Goal: Task Accomplishment & Management: Use online tool/utility

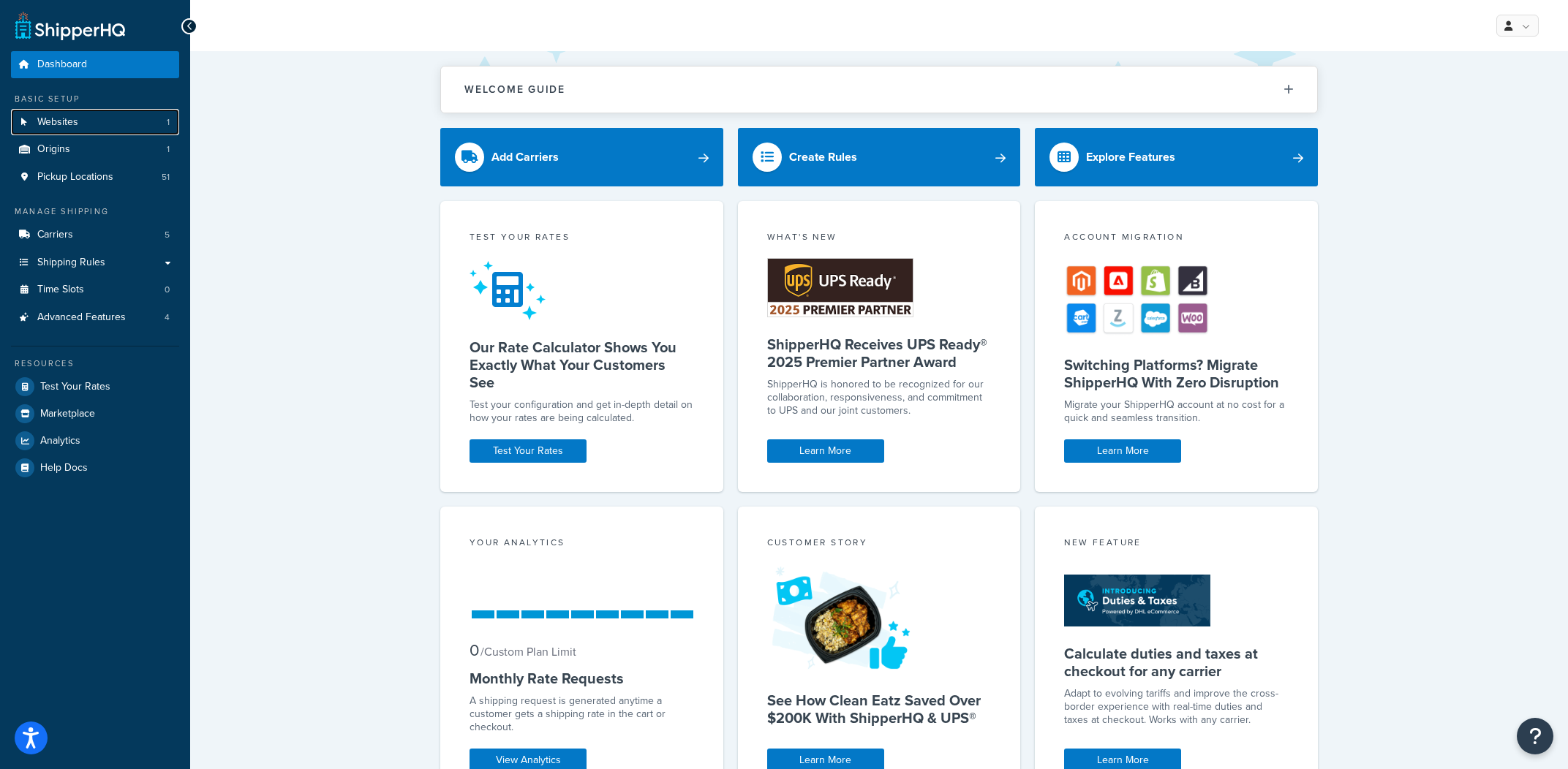
click at [90, 119] on link "Websites 1" at bounding box center [95, 122] width 168 height 27
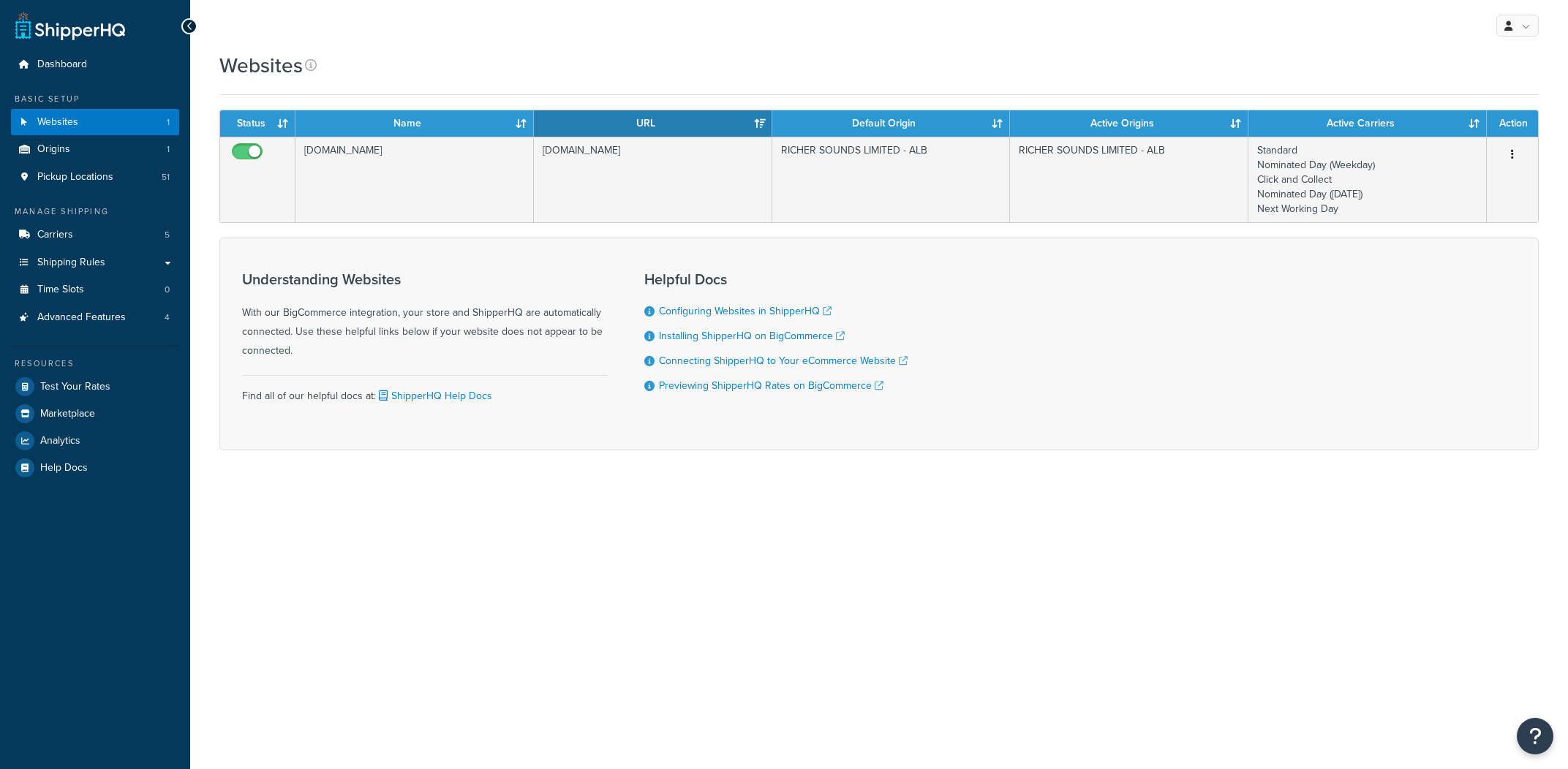
click at [701, 173] on td "[DOMAIN_NAME]" at bounding box center [652, 179] width 238 height 86
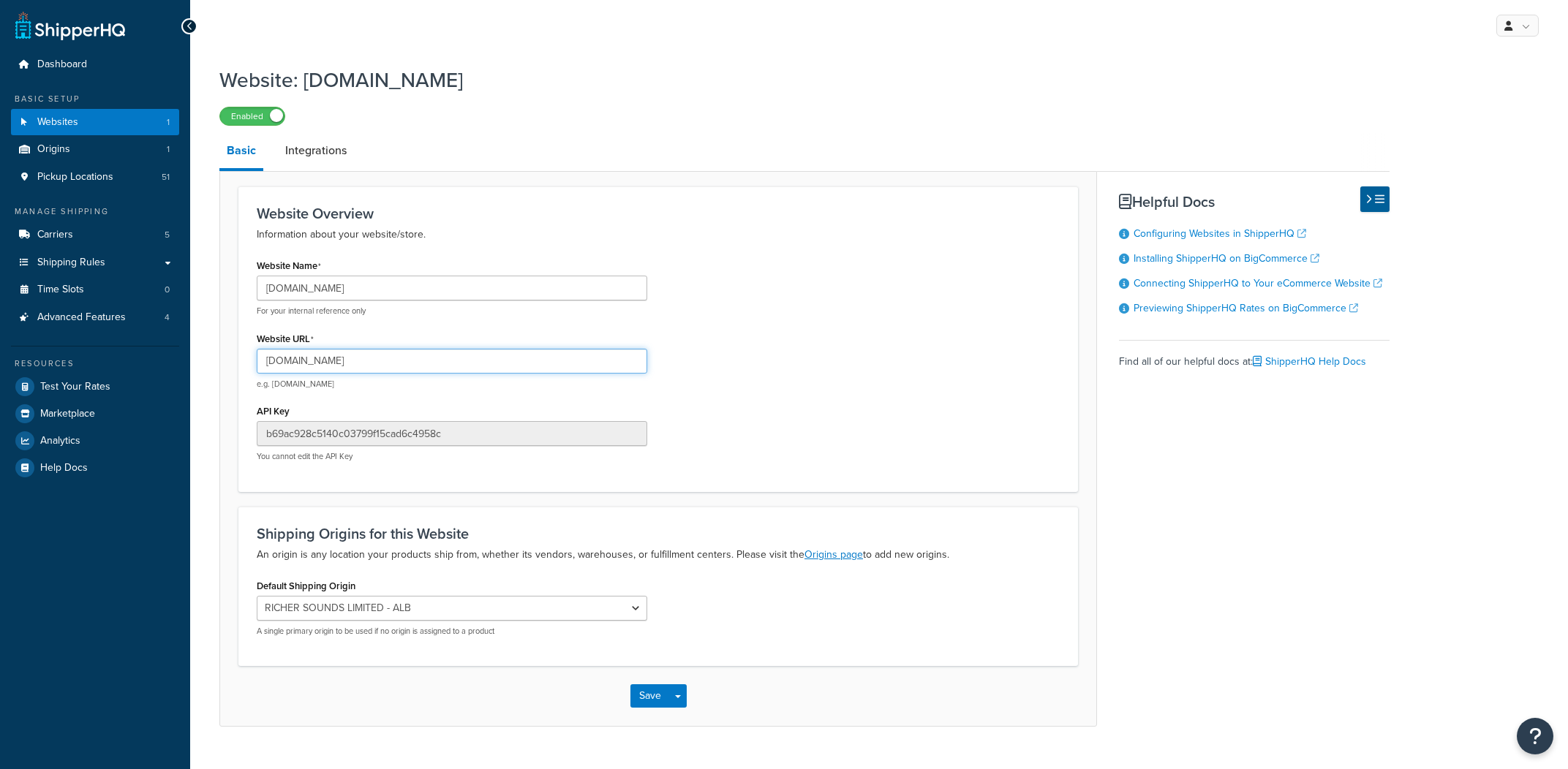
click at [521, 354] on input "[DOMAIN_NAME]" at bounding box center [452, 361] width 391 height 25
click at [98, 387] on span "Test Your Rates" at bounding box center [74, 387] width 70 height 12
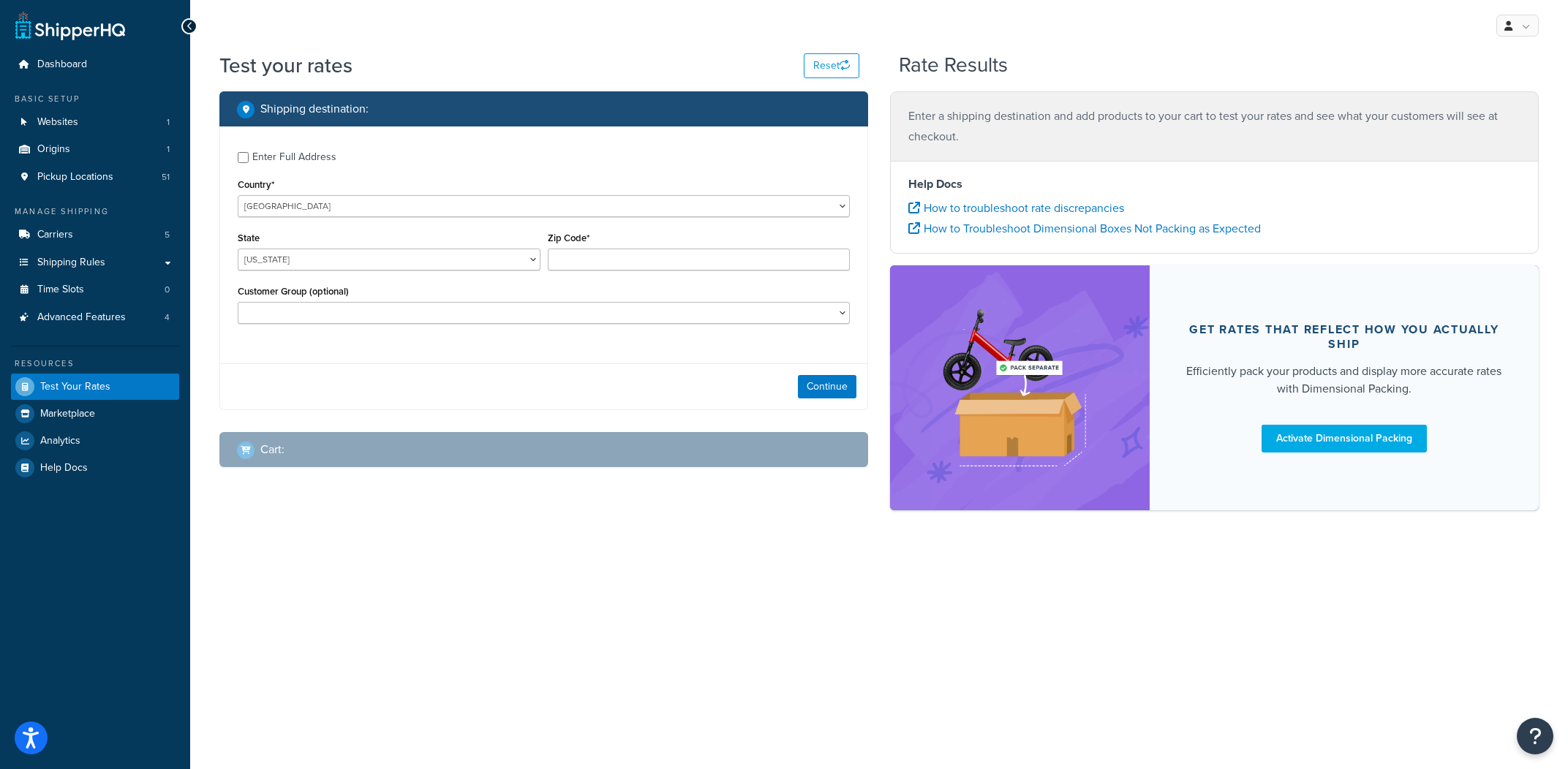
click at [348, 163] on label "Enter Full Address" at bounding box center [551, 156] width 597 height 23
click at [249, 163] on input "Enter Full Address" at bounding box center [243, 158] width 11 height 11
checkbox input "true"
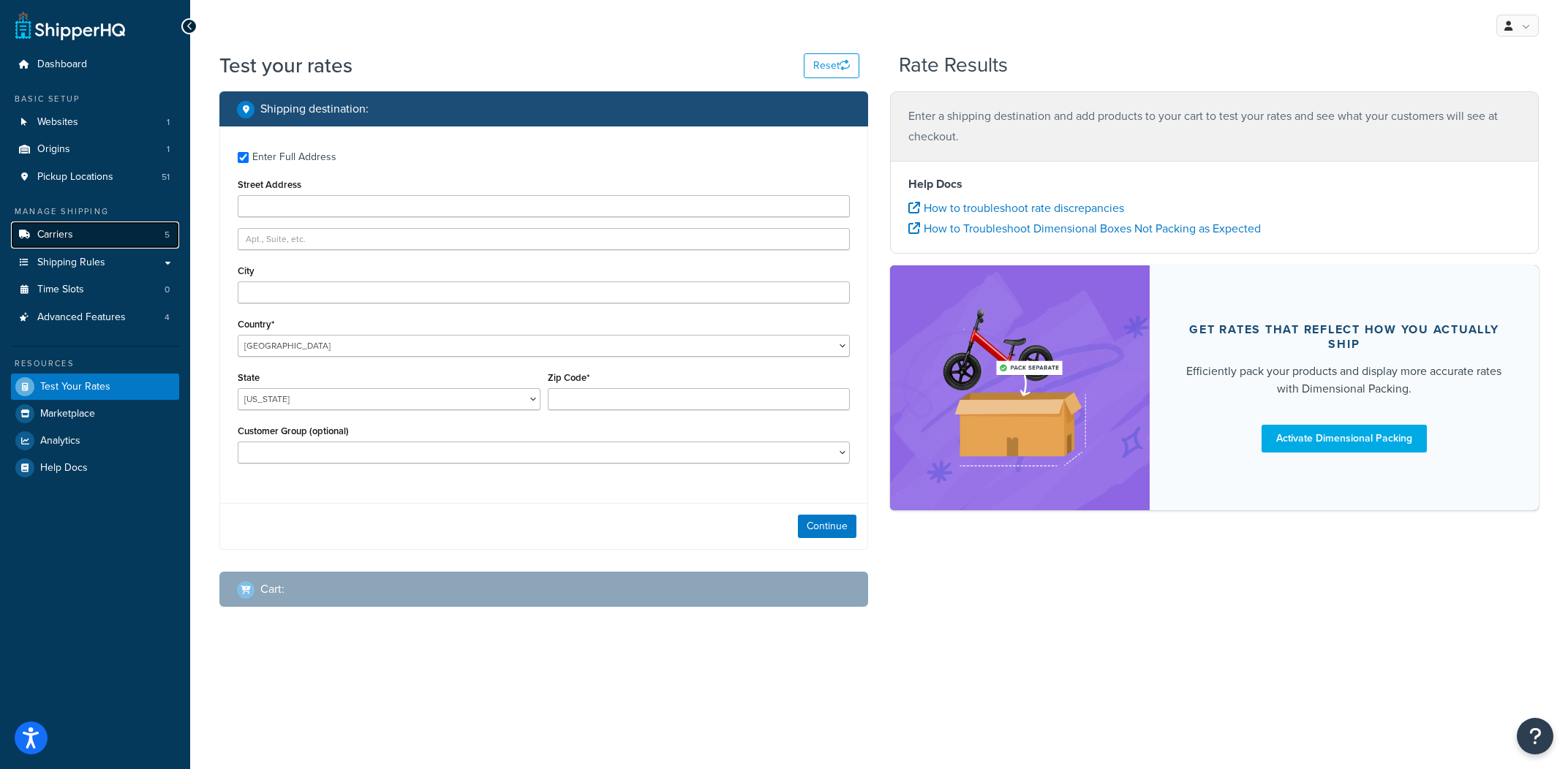
click at [158, 242] on link "Carriers 5" at bounding box center [95, 235] width 168 height 27
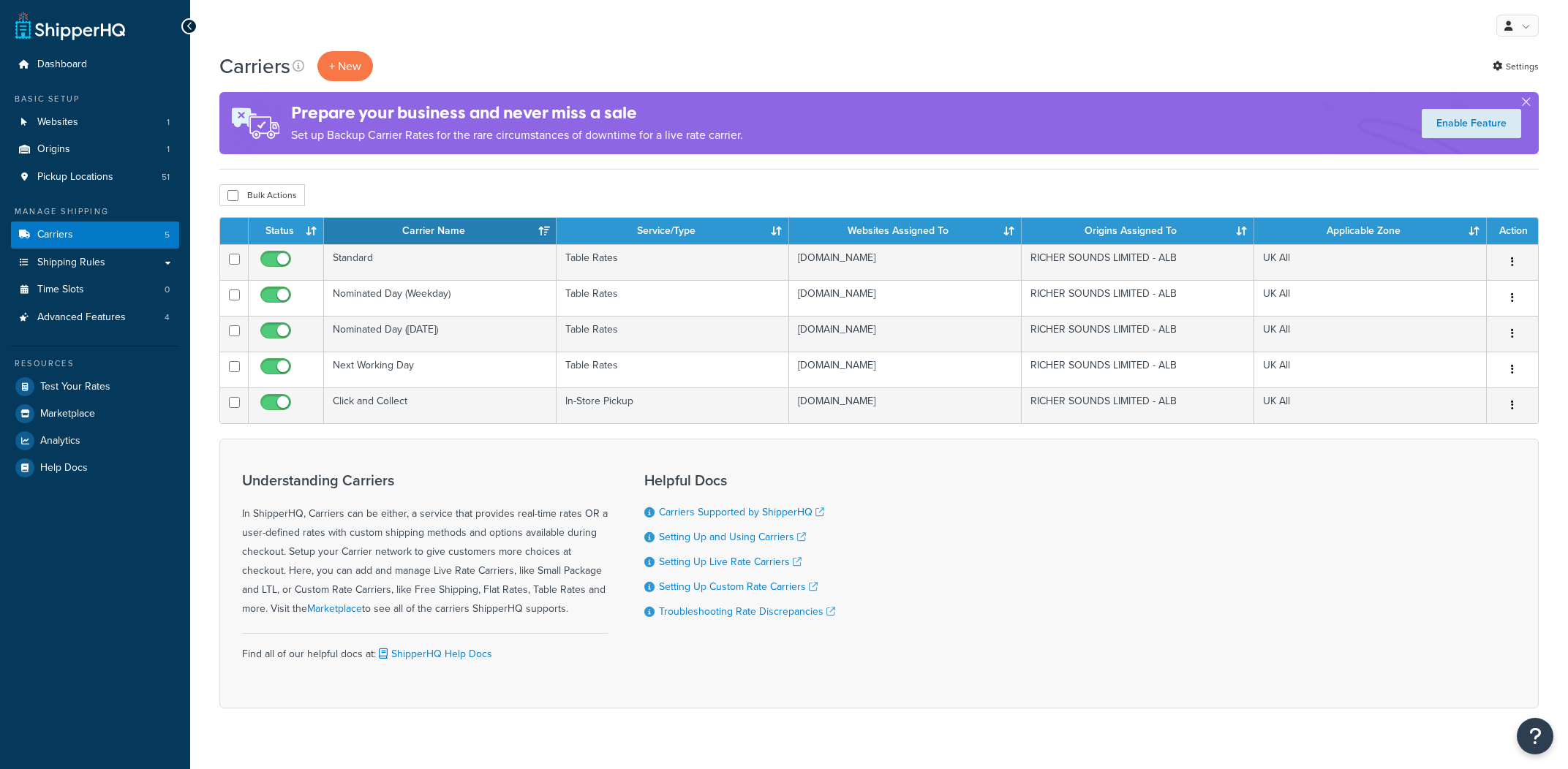
scroll to position [15, 0]
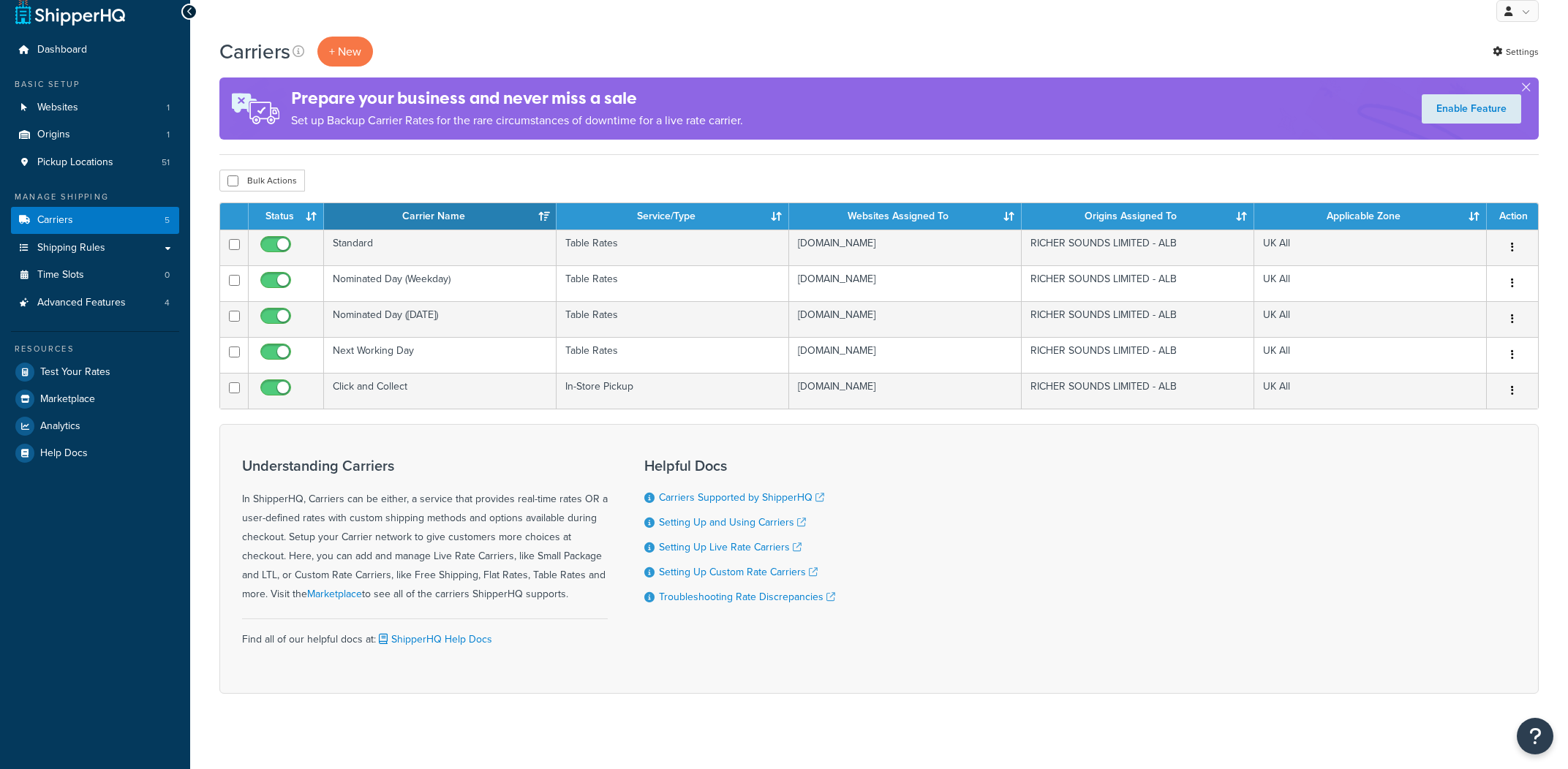
click at [438, 242] on td "Standard" at bounding box center [441, 247] width 232 height 35
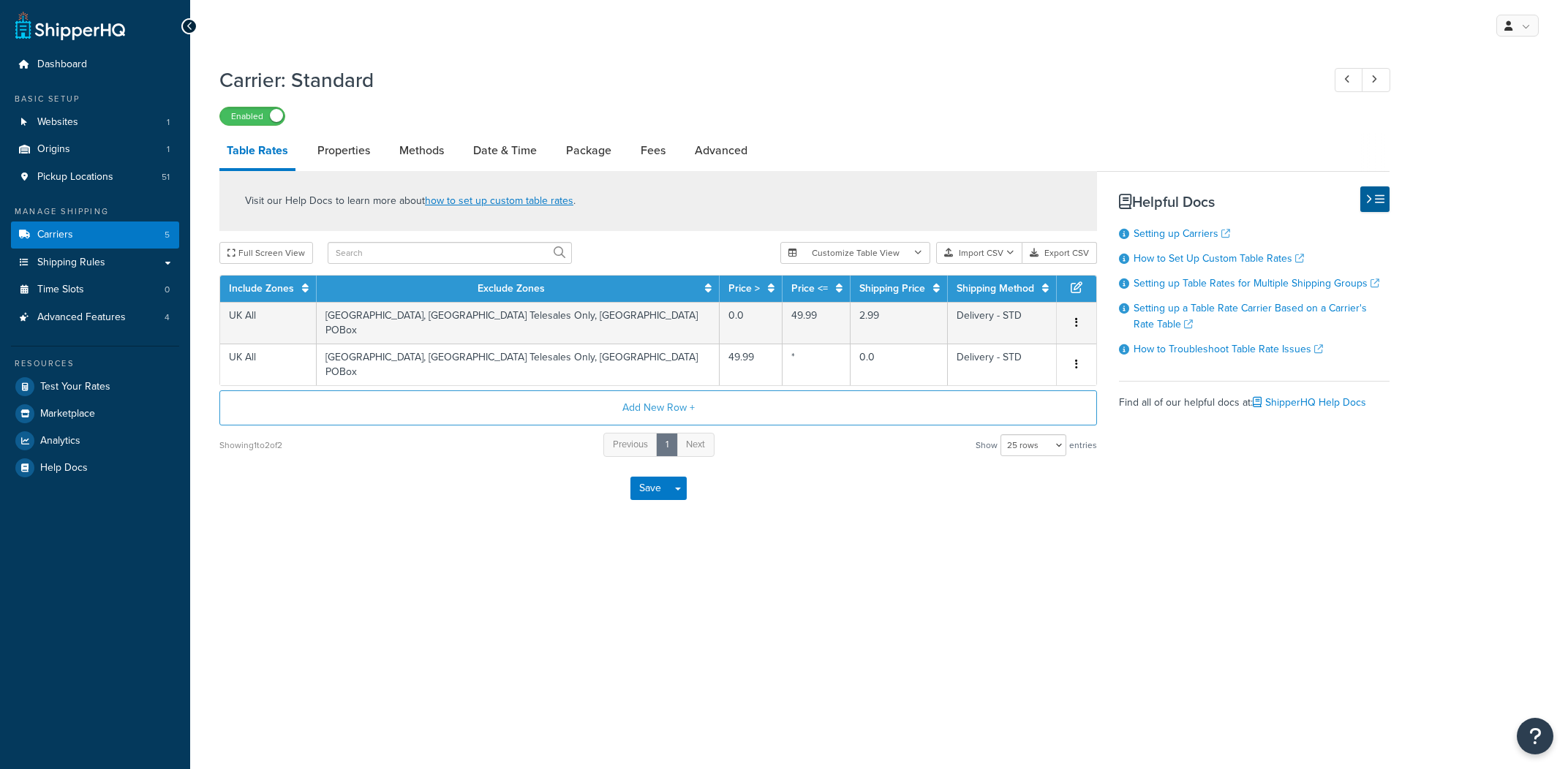
select select "25"
click at [83, 381] on span "Test Your Rates" at bounding box center [74, 387] width 70 height 12
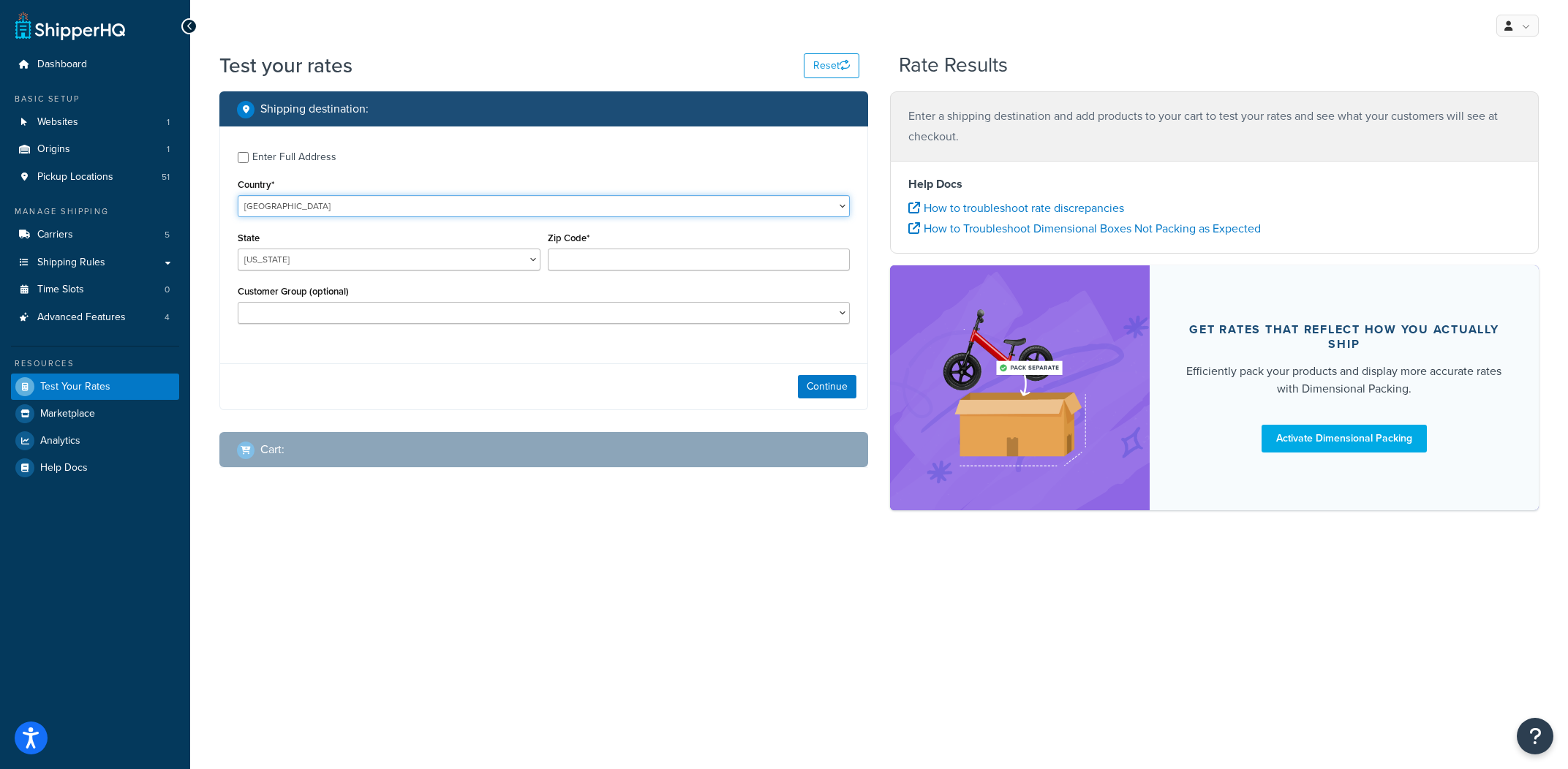
click at [238, 195] on select "United States United Kingdom Afghanistan Åland Islands Albania Algeria American…" at bounding box center [543, 206] width 612 height 22
select select "GB"
click option "United Kingdom" at bounding box center [0, 0] width 0 height 0
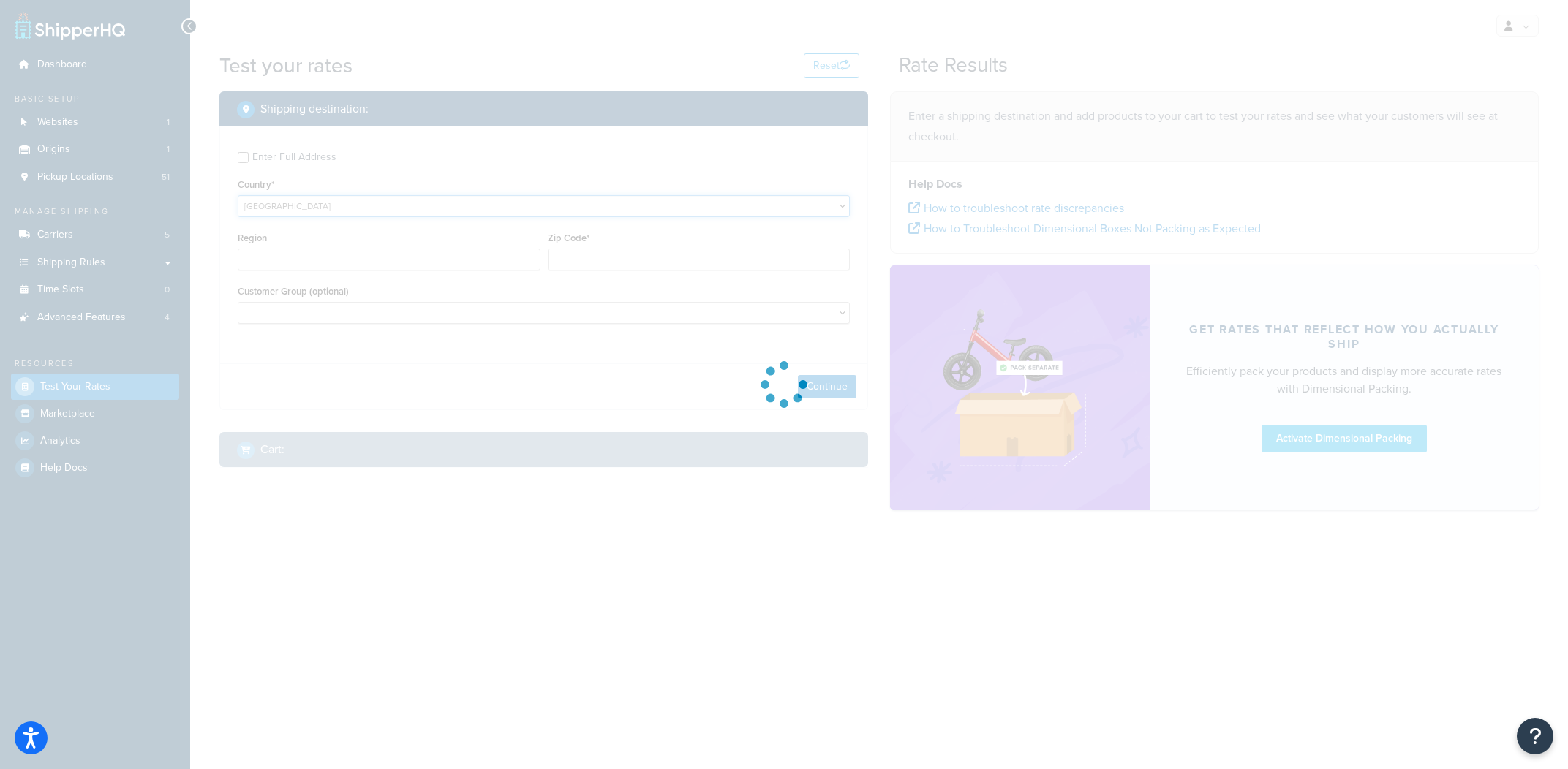
type input "AL"
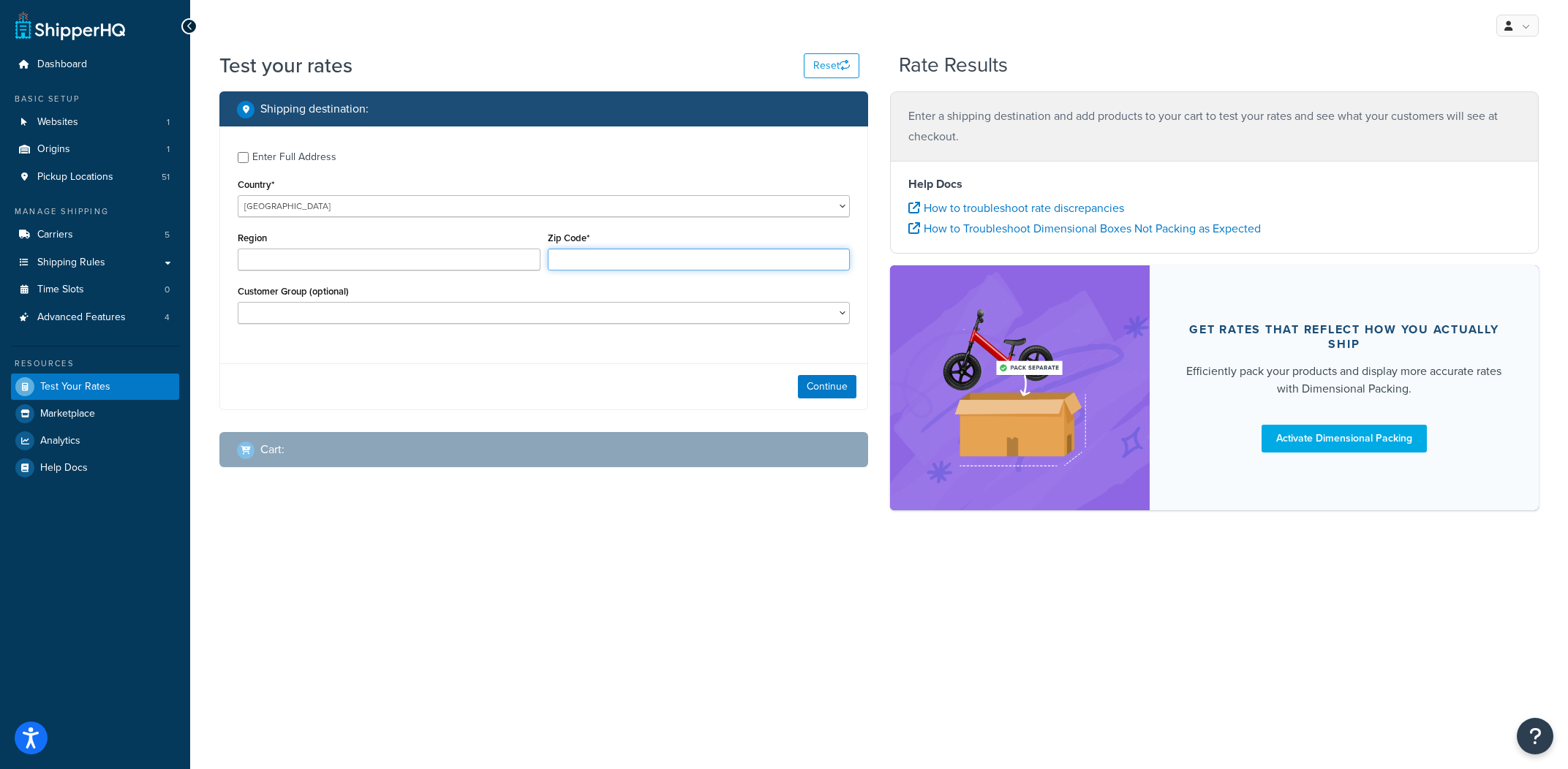
click at [596, 252] on input "Zip Code*" at bounding box center [699, 260] width 303 height 22
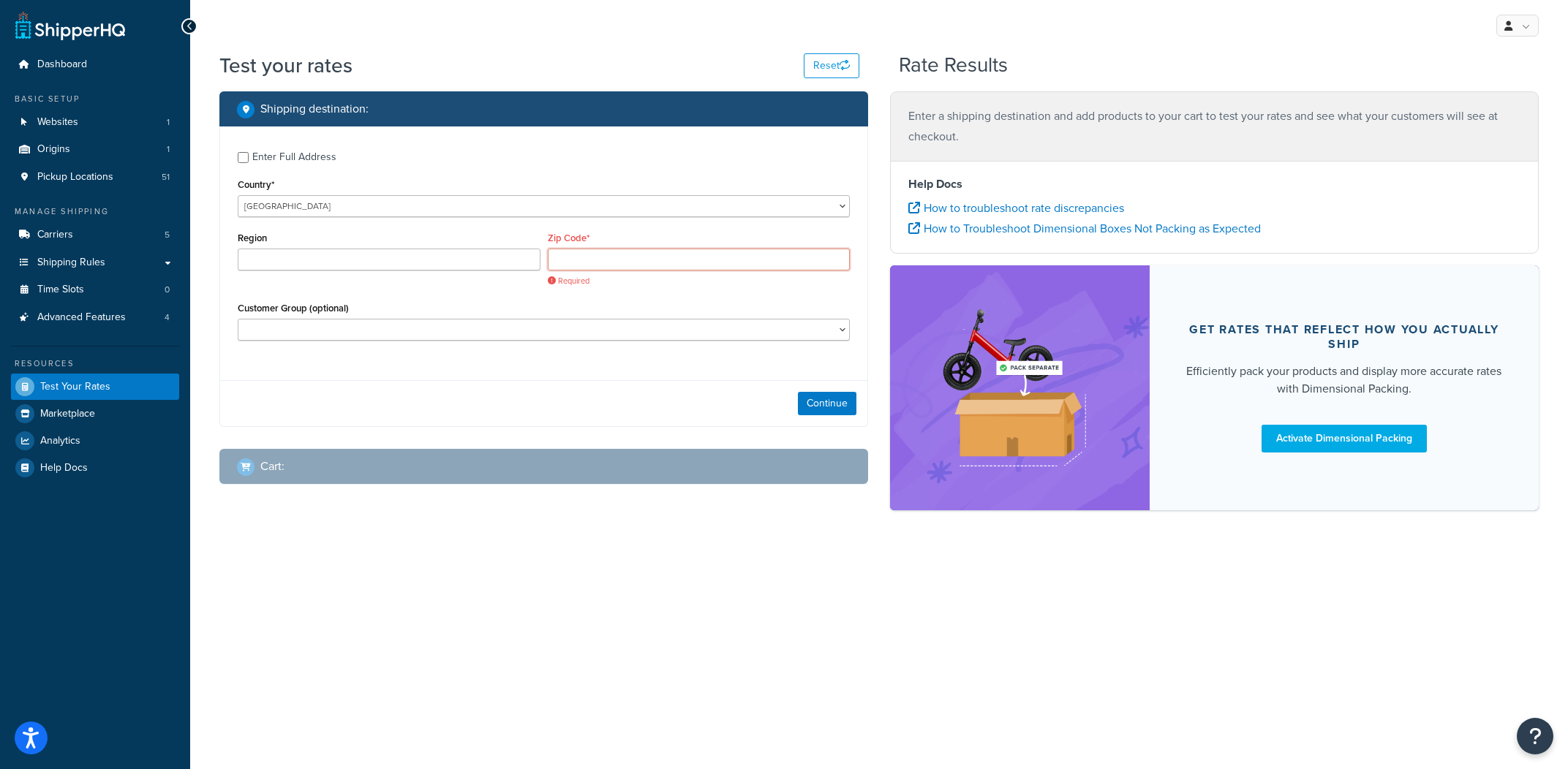
click at [651, 268] on input "Zip Code*" at bounding box center [699, 260] width 303 height 22
click at [614, 257] on input "Zip Code*" at bounding box center [699, 260] width 303 height 22
paste input "N12 8JY"
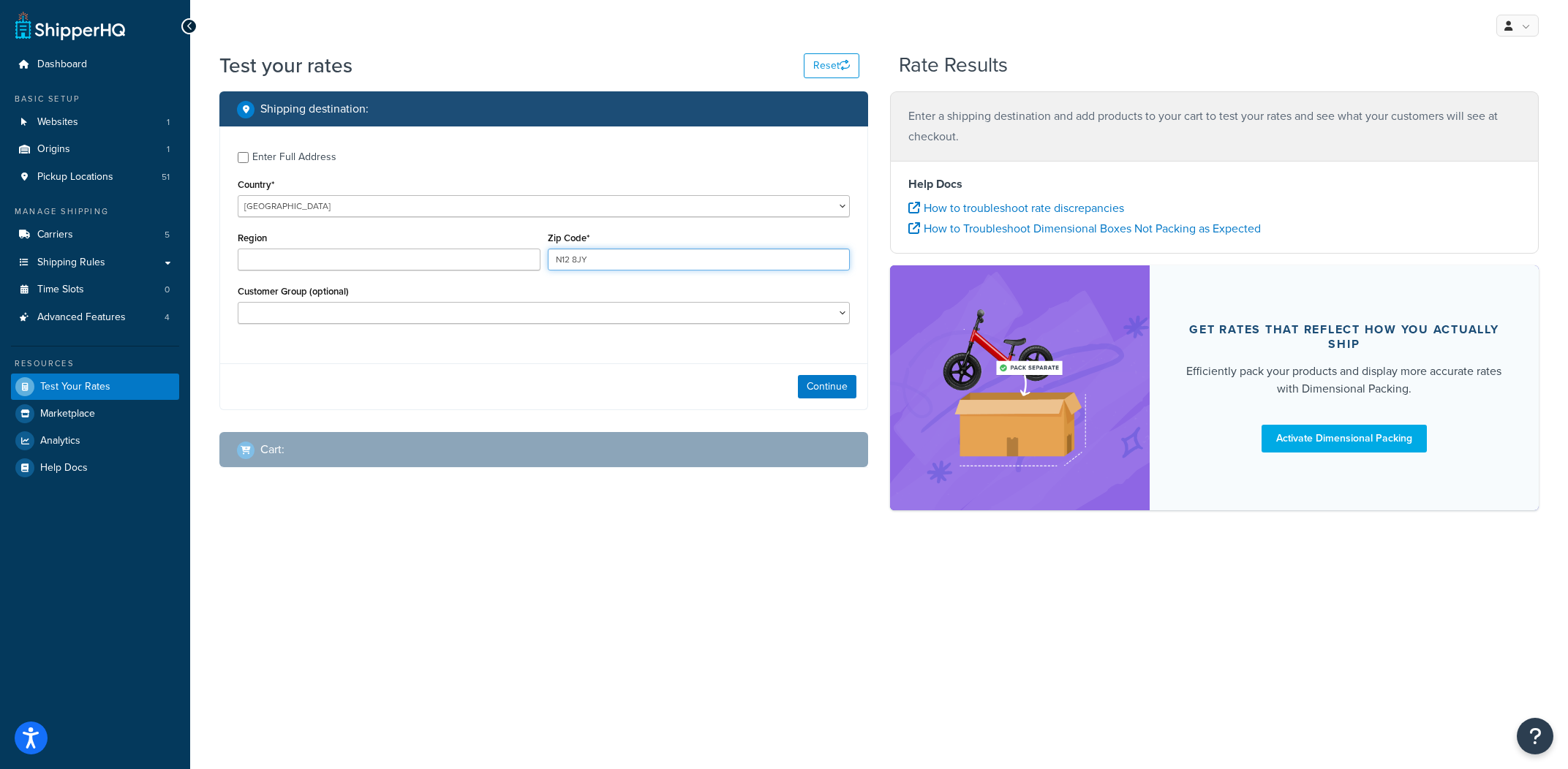
type input "N12 8JY"
click at [816, 378] on div "Continue" at bounding box center [543, 386] width 647 height 46
click at [816, 379] on button "Continue" at bounding box center [827, 386] width 59 height 23
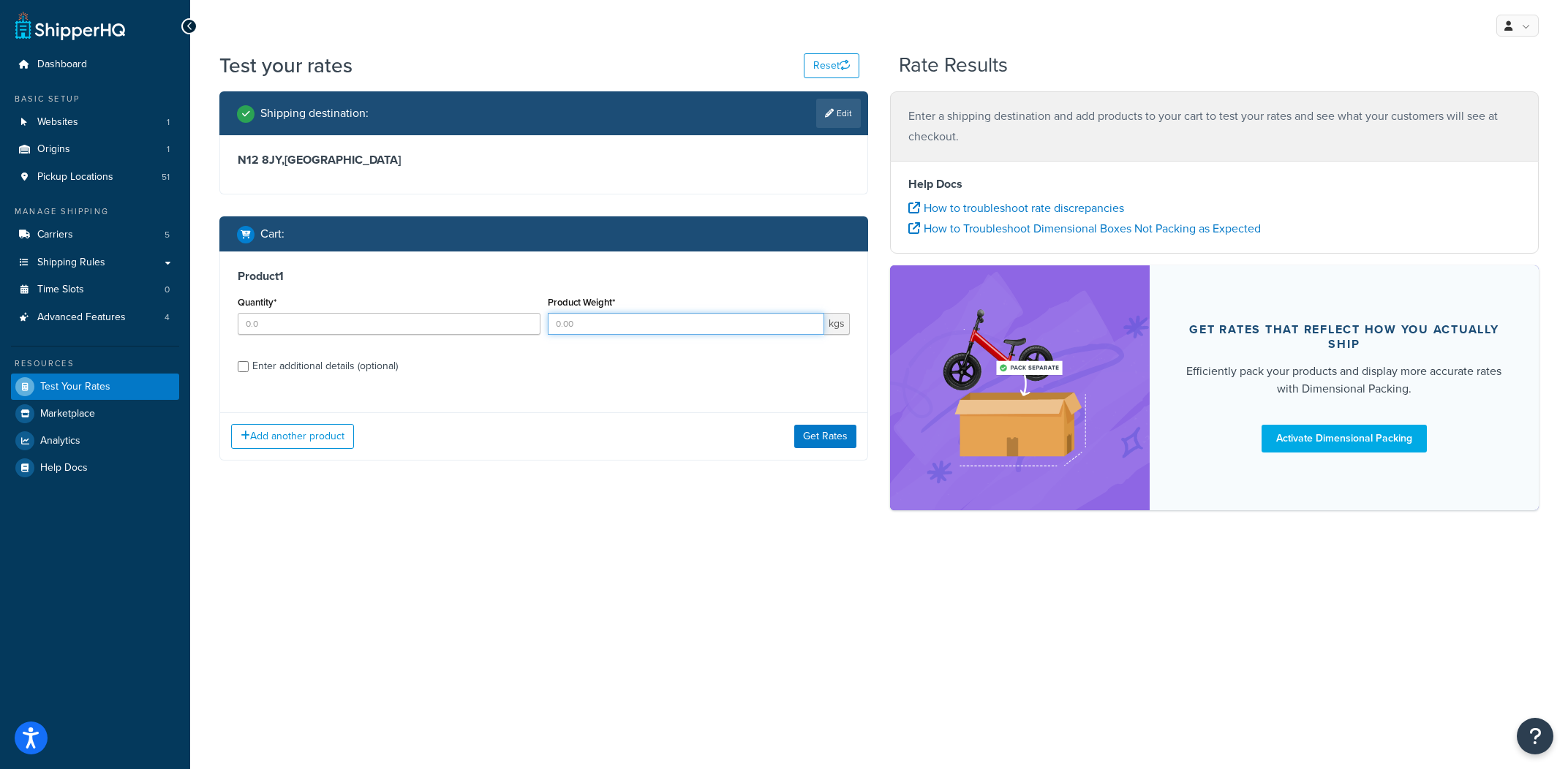
click at [608, 326] on input "Product Weight*" at bounding box center [686, 323] width 277 height 22
click at [839, 115] on link "Edit" at bounding box center [839, 113] width 44 height 29
select select "GB"
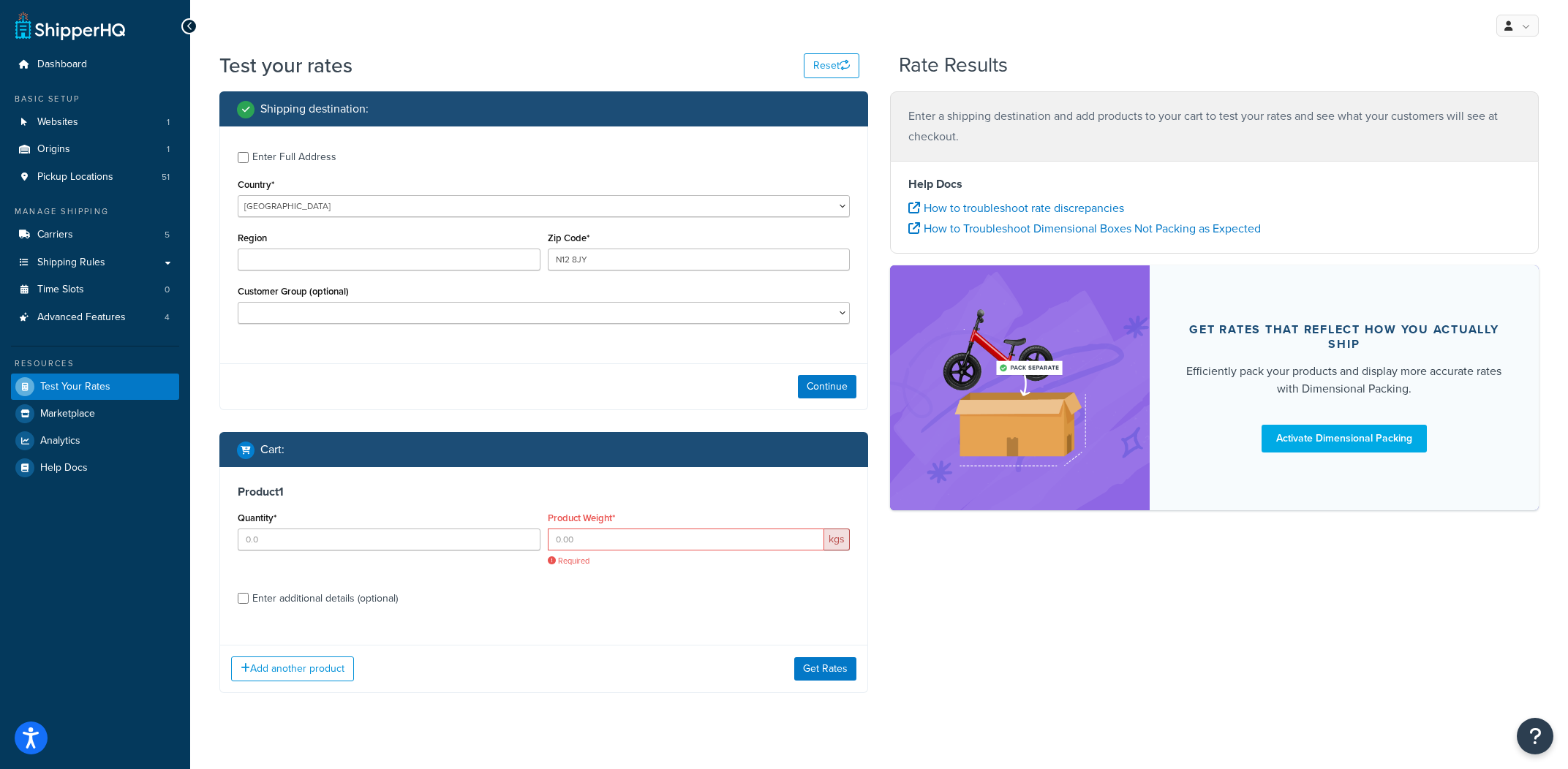
click at [303, 167] on div "Enter Full Address" at bounding box center [294, 157] width 84 height 20
click at [249, 163] on input "Enter Full Address" at bounding box center [243, 158] width 11 height 11
checkbox input "true"
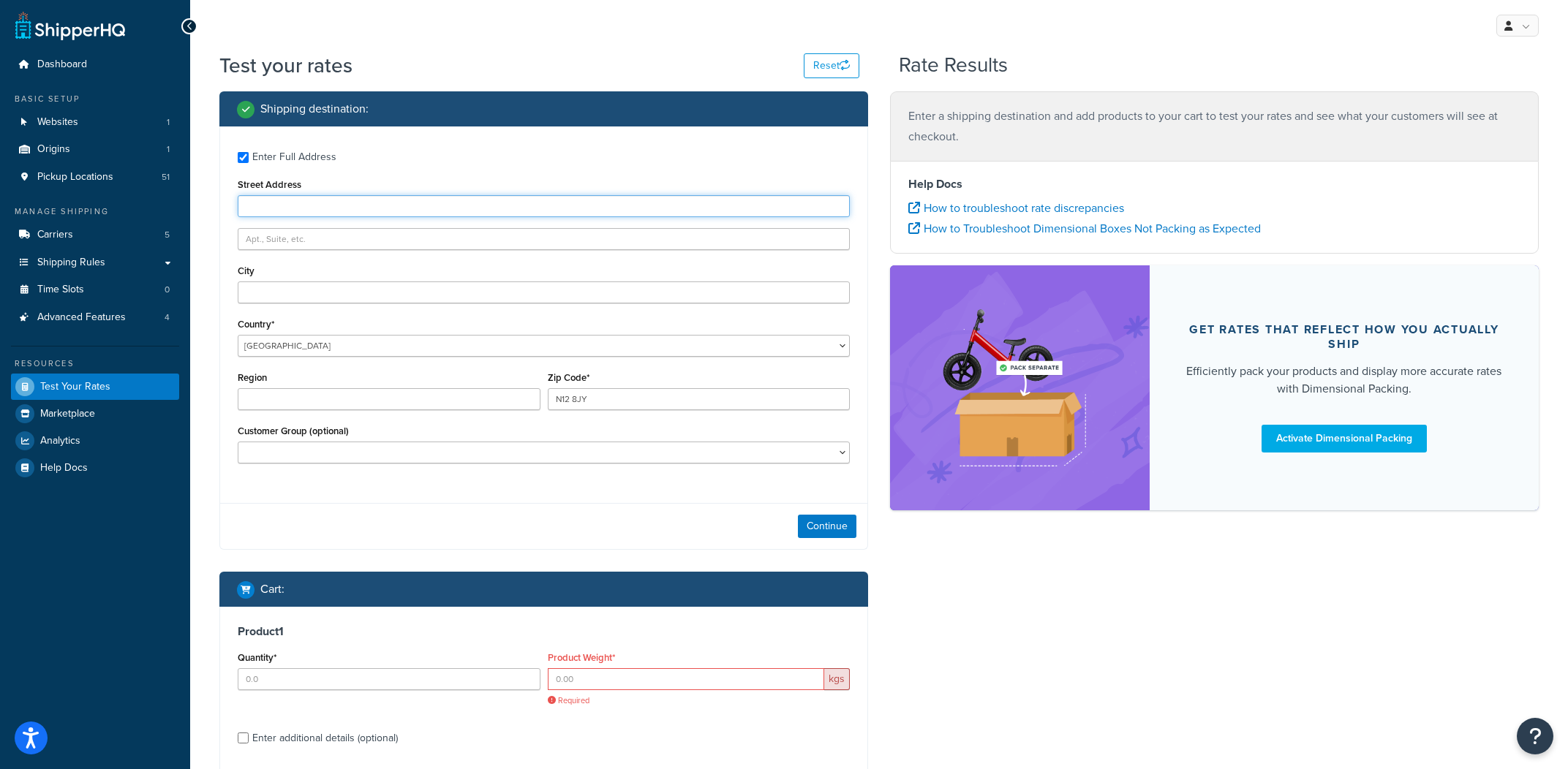
click at [311, 203] on input "Street Address" at bounding box center [543, 206] width 612 height 22
paste input "775A High Road"
type input "775A High Road"
click at [838, 523] on button "Continue" at bounding box center [827, 526] width 59 height 23
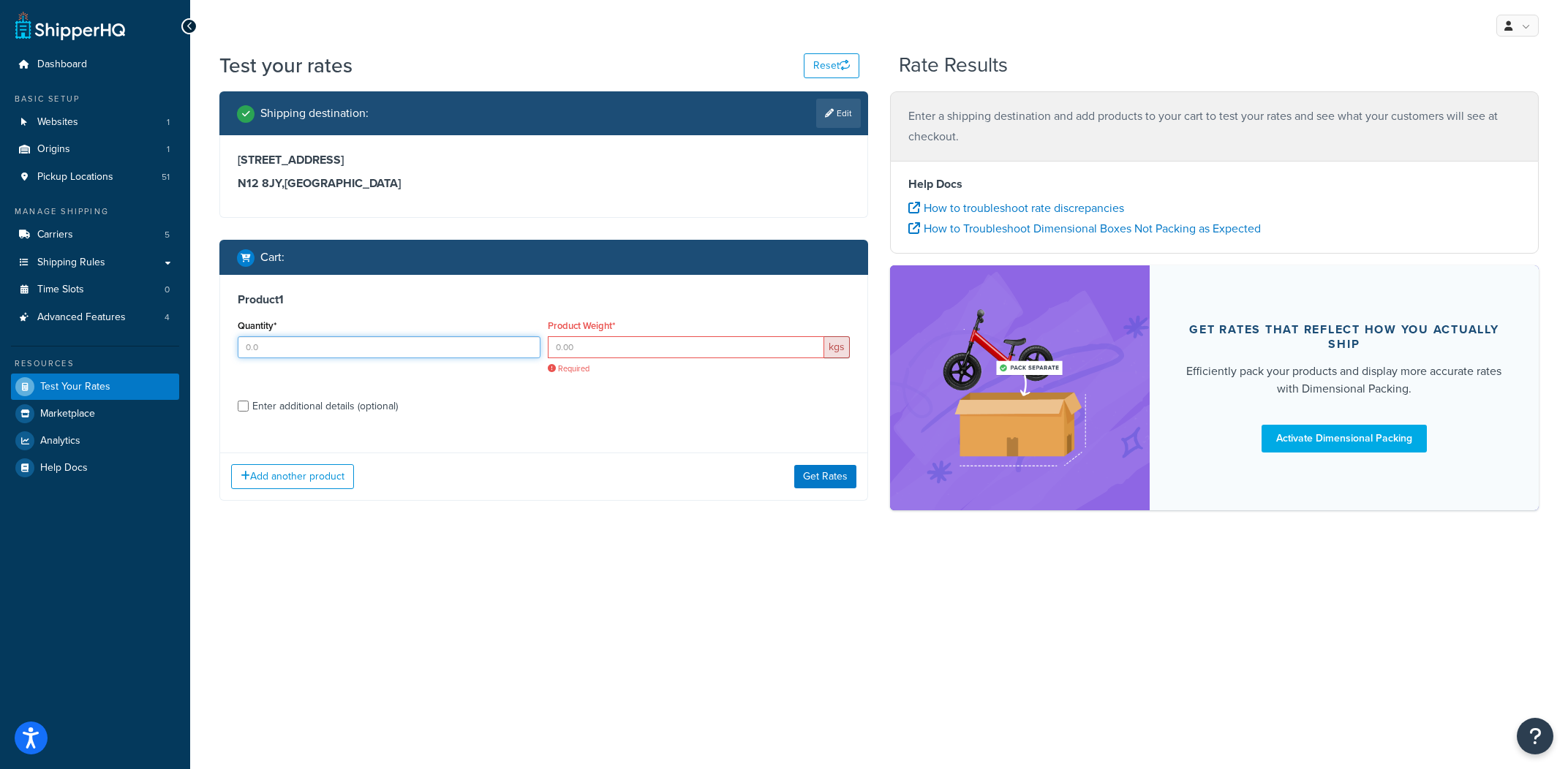
click at [476, 341] on input "Quantity*" at bounding box center [389, 347] width 303 height 22
type input "1"
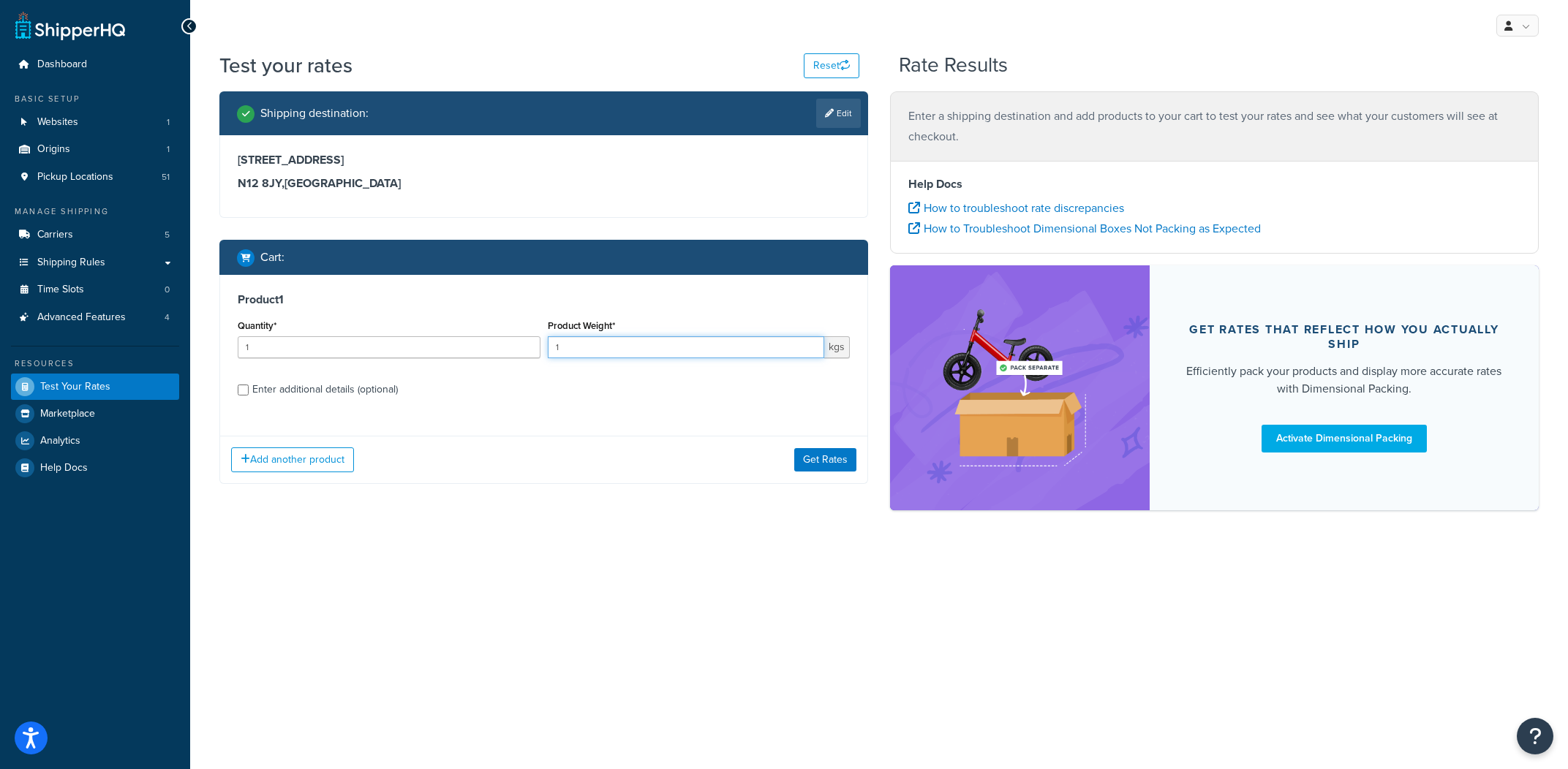
type input "1"
click at [378, 412] on div "Product 1 Quantity* 1 Product Weight* 1 kgs Enter additional details (optional)" at bounding box center [543, 349] width 647 height 150
click at [390, 399] on div "Enter additional details (optional)" at bounding box center [325, 389] width 145 height 20
click at [249, 395] on input "Enter additional details (optional)" at bounding box center [243, 390] width 11 height 11
checkbox input "true"
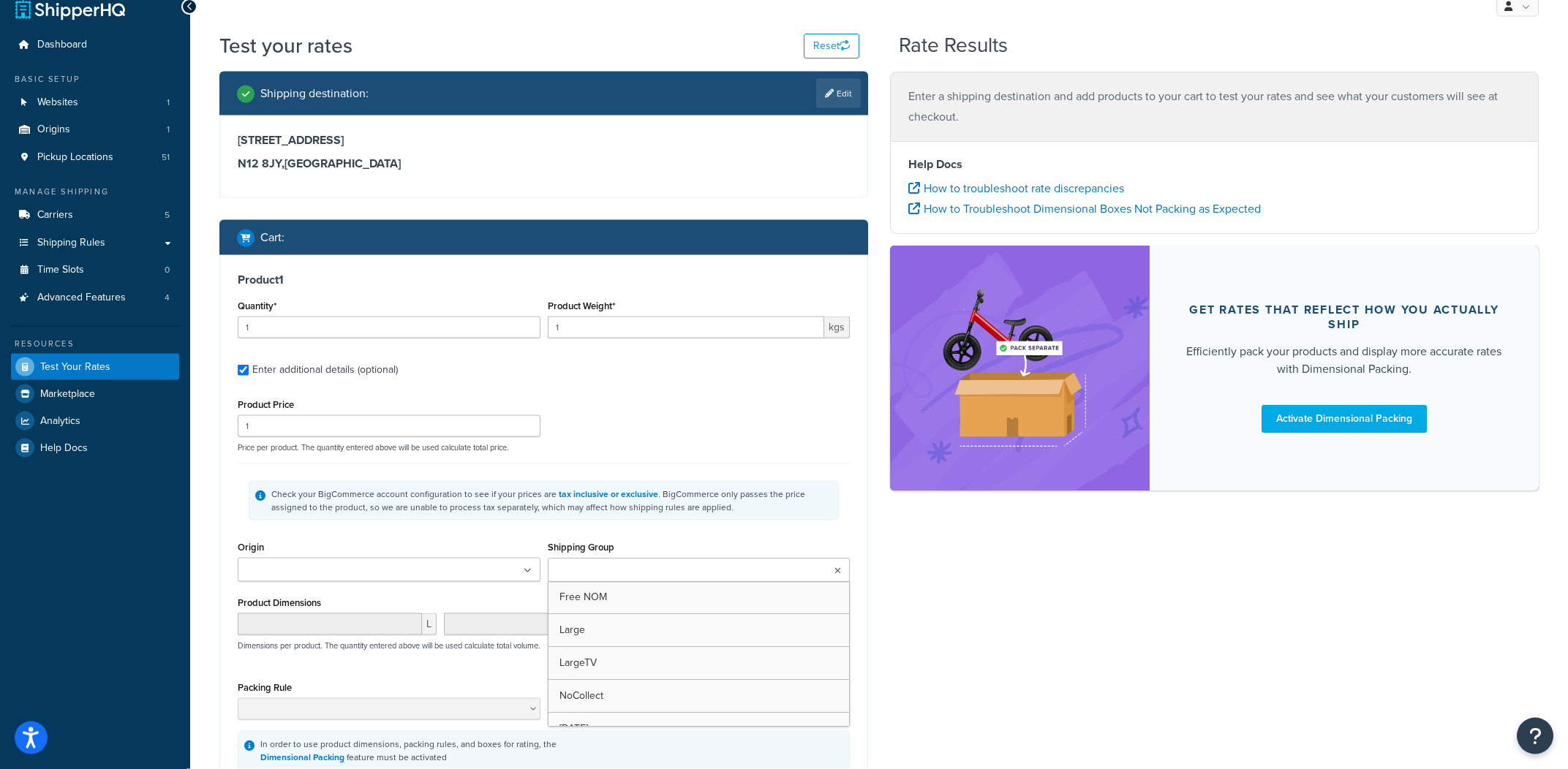
click at [640, 564] on input "Shipping Group" at bounding box center [617, 571] width 129 height 16
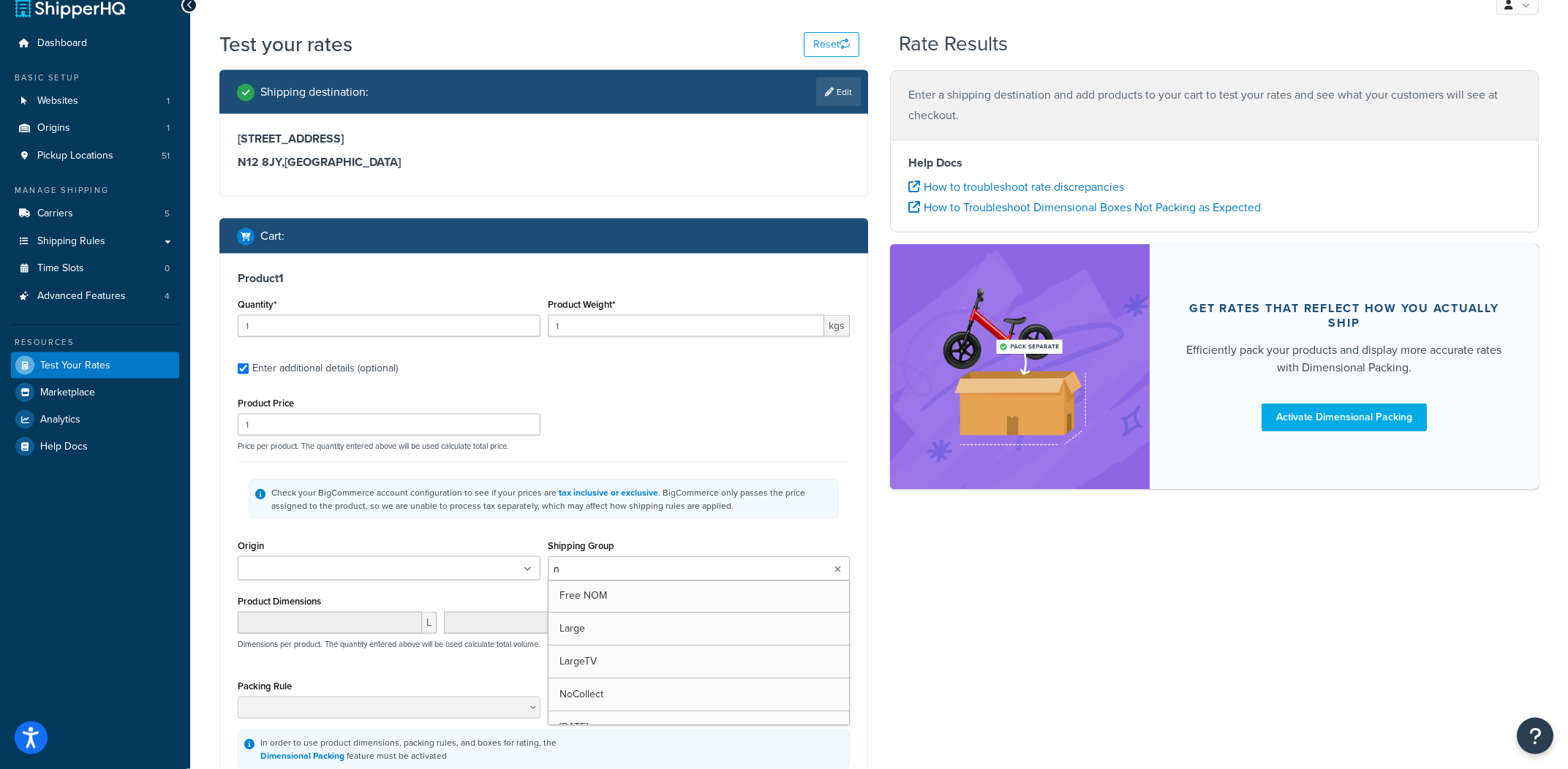
type input "no"
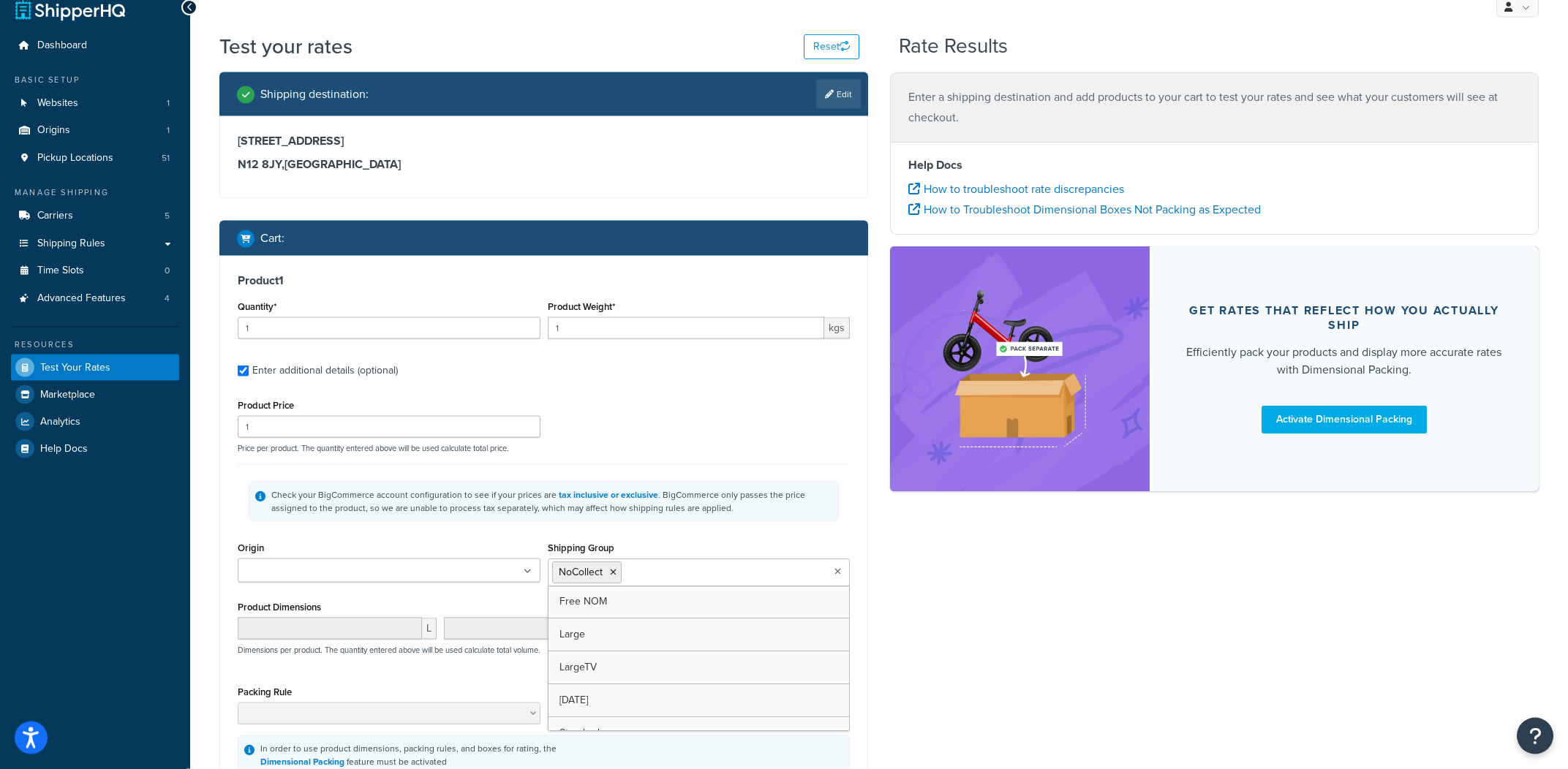
click at [1080, 633] on div "Shipping destination : Edit 775A High Road N12 8JY , United Kingdom Cart : Prod…" at bounding box center [879, 474] width 1342 height 803
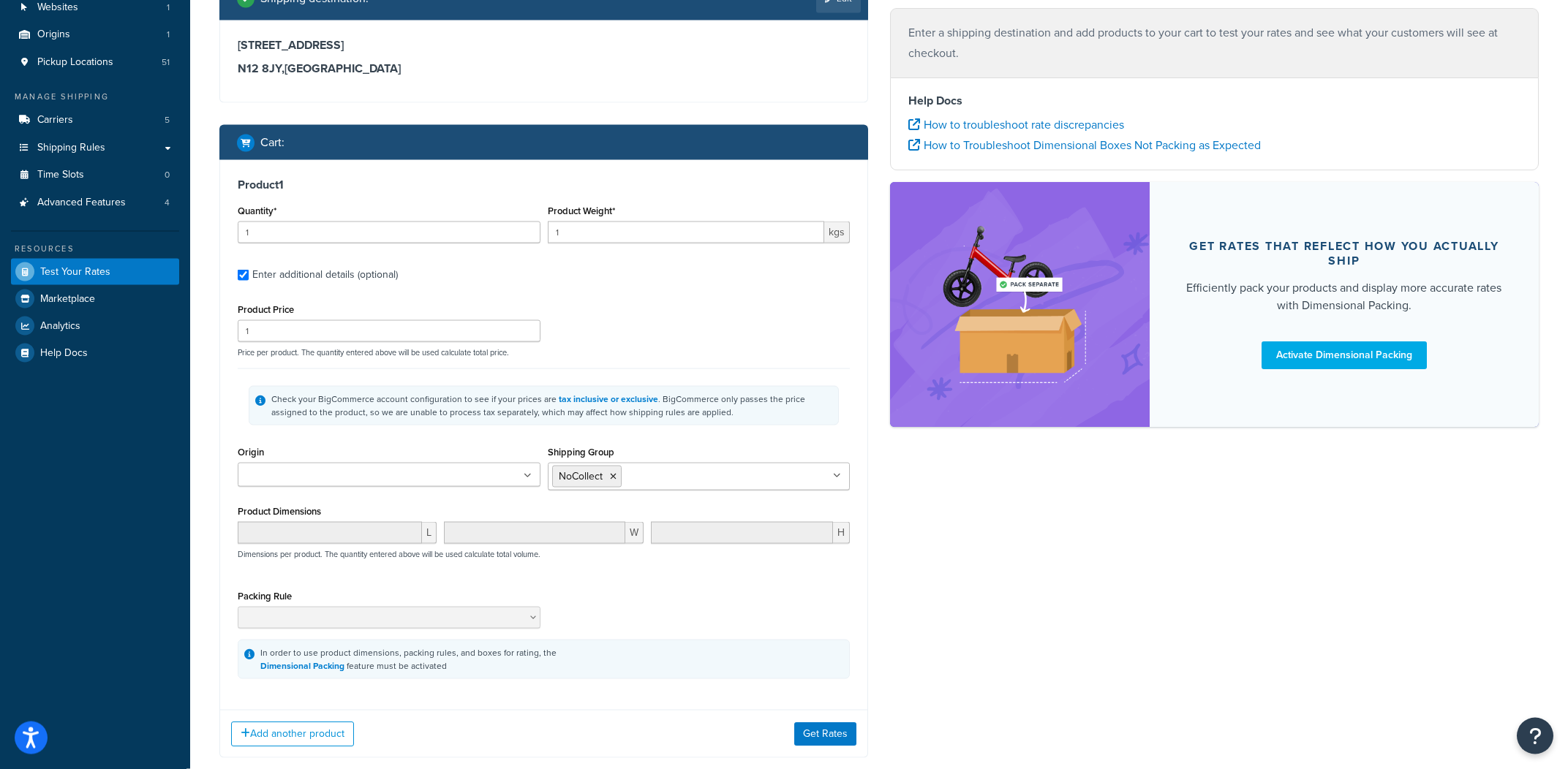
scroll to position [198, 0]
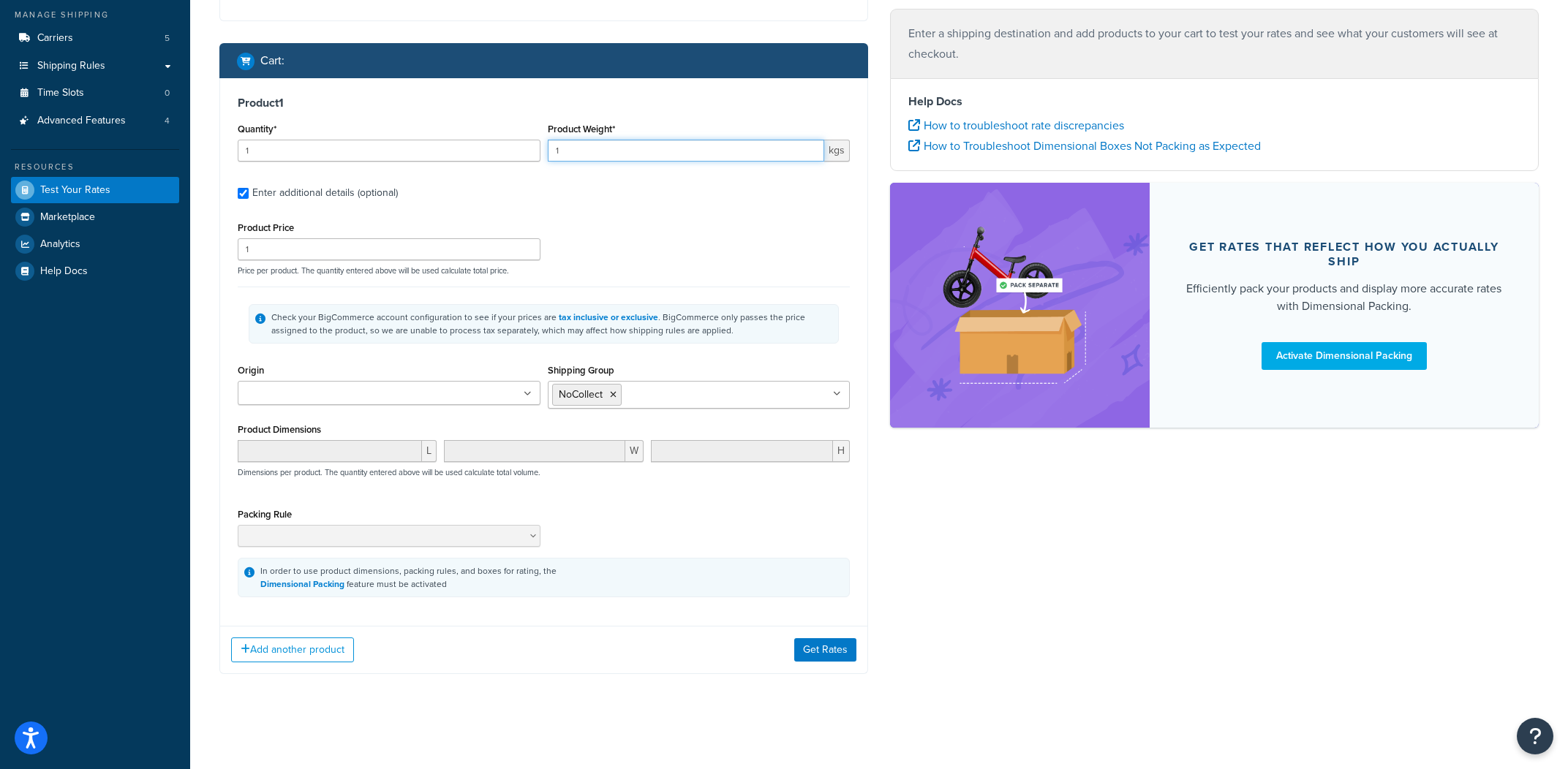
click at [597, 142] on input "1" at bounding box center [686, 151] width 277 height 22
click at [412, 238] on input "1" at bounding box center [389, 249] width 303 height 22
click at [389, 266] on p "Price per product. The quantity entered above will be used calculate total pric…" at bounding box center [543, 271] width 620 height 11
click at [403, 254] on input "1" at bounding box center [389, 249] width 303 height 22
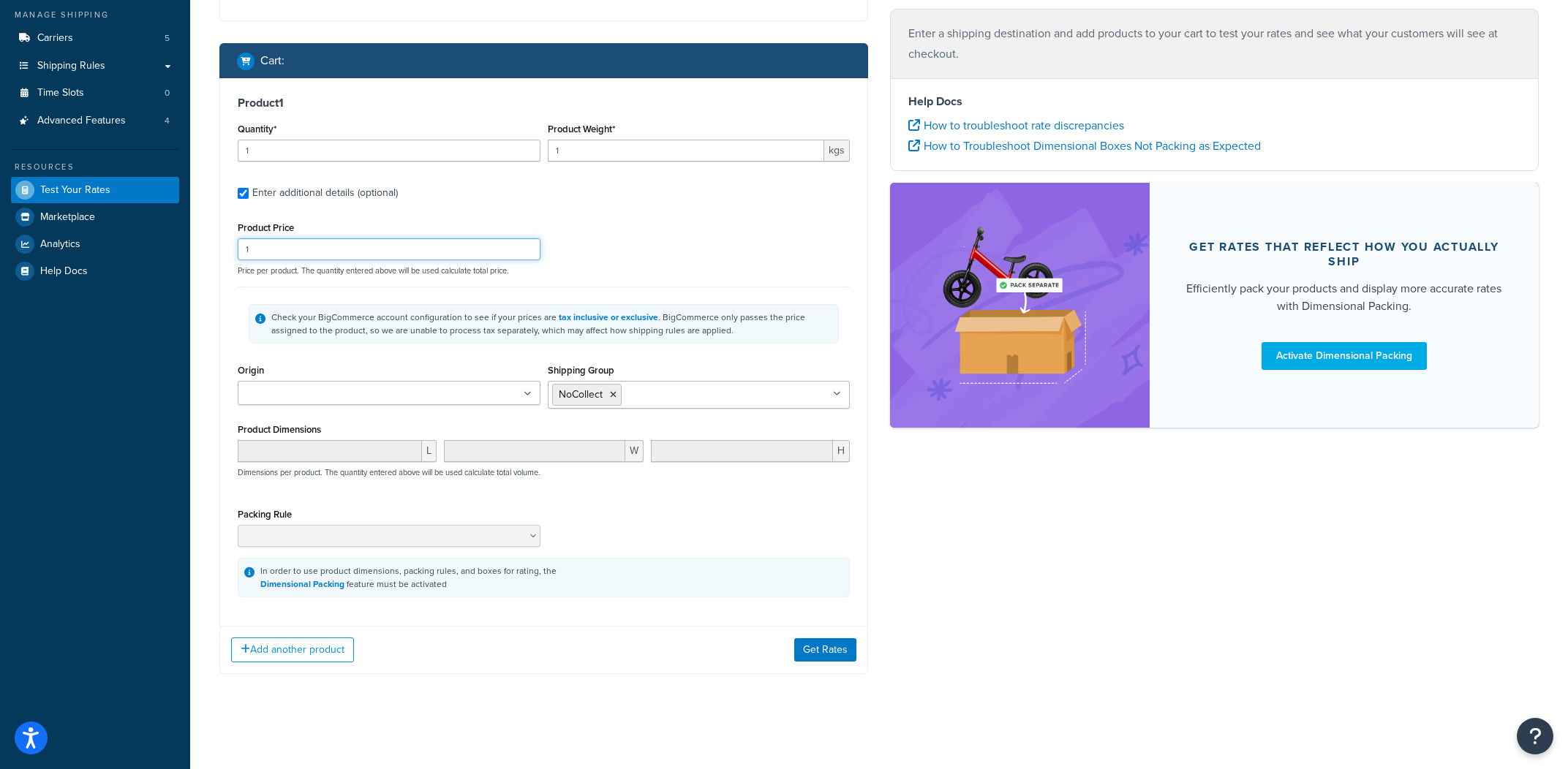
click at [403, 254] on input "1" at bounding box center [389, 249] width 303 height 22
paste input "539"
type input "539"
click at [831, 646] on button "Get Rates" at bounding box center [825, 649] width 62 height 23
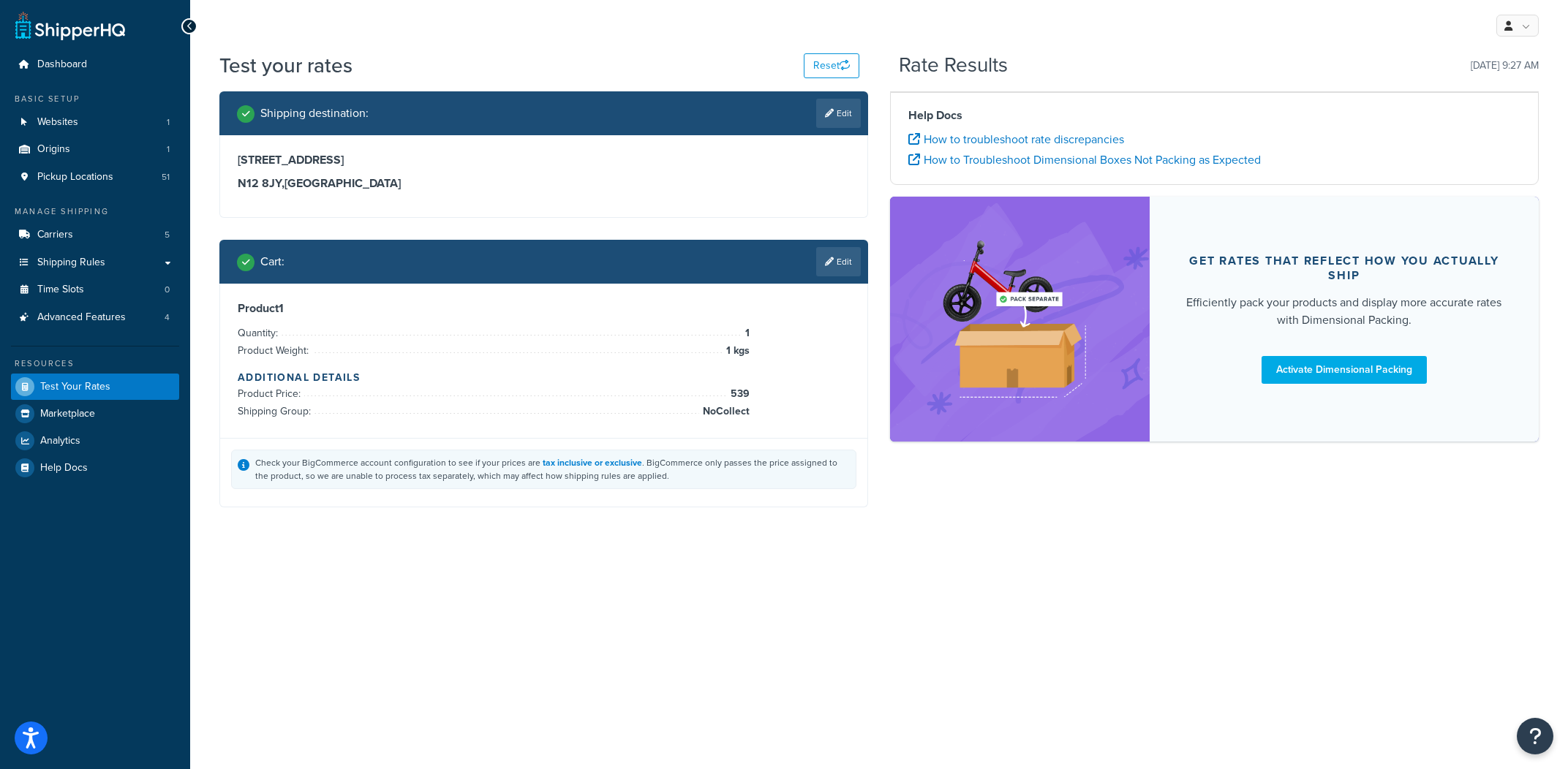
scroll to position [0, 0]
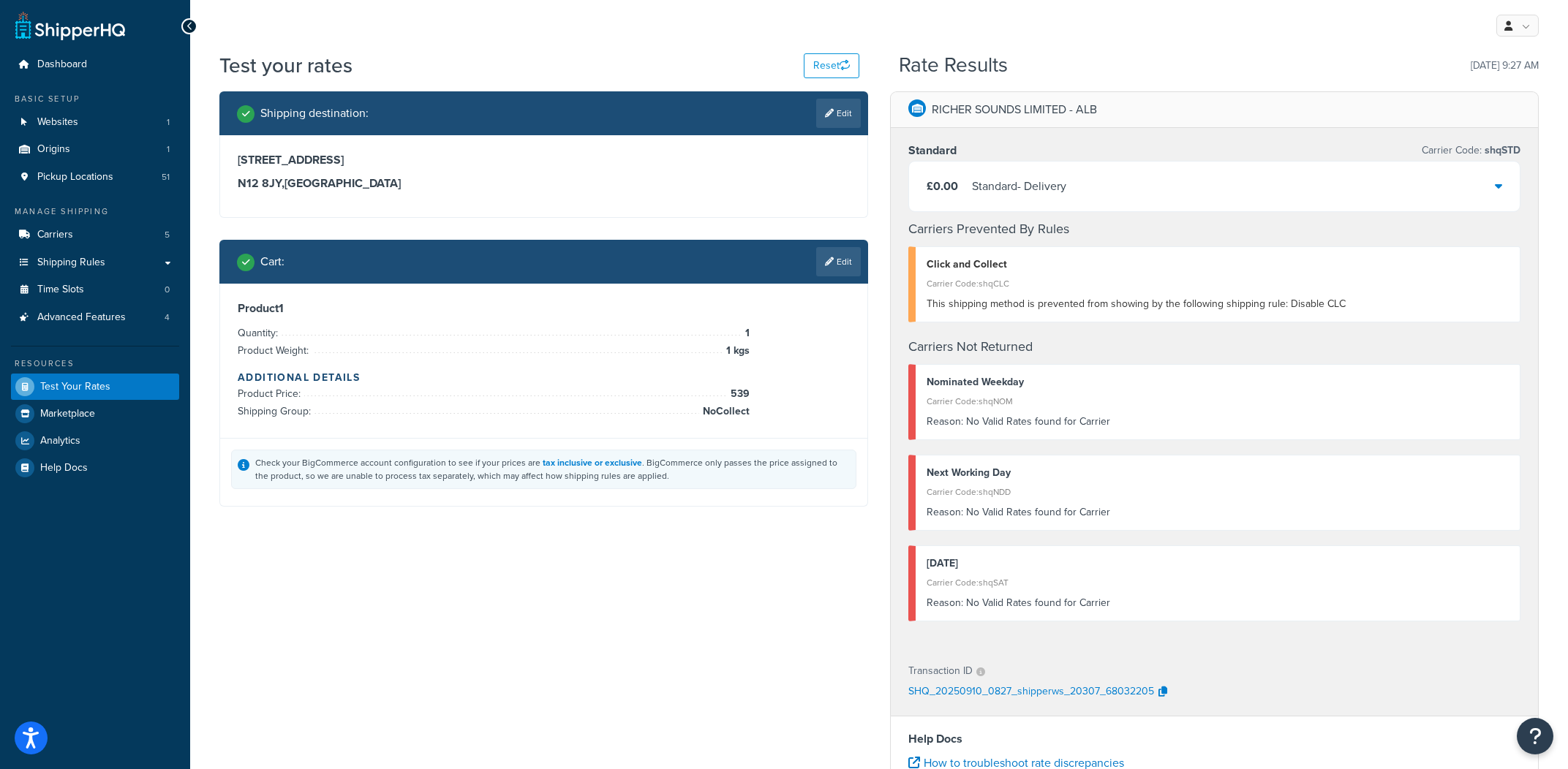
click at [1139, 327] on div "Standard Carrier Code: shqSTD £0.00 Standard - Delivery Carriers Prevented By R…" at bounding box center [1214, 388] width 647 height 521
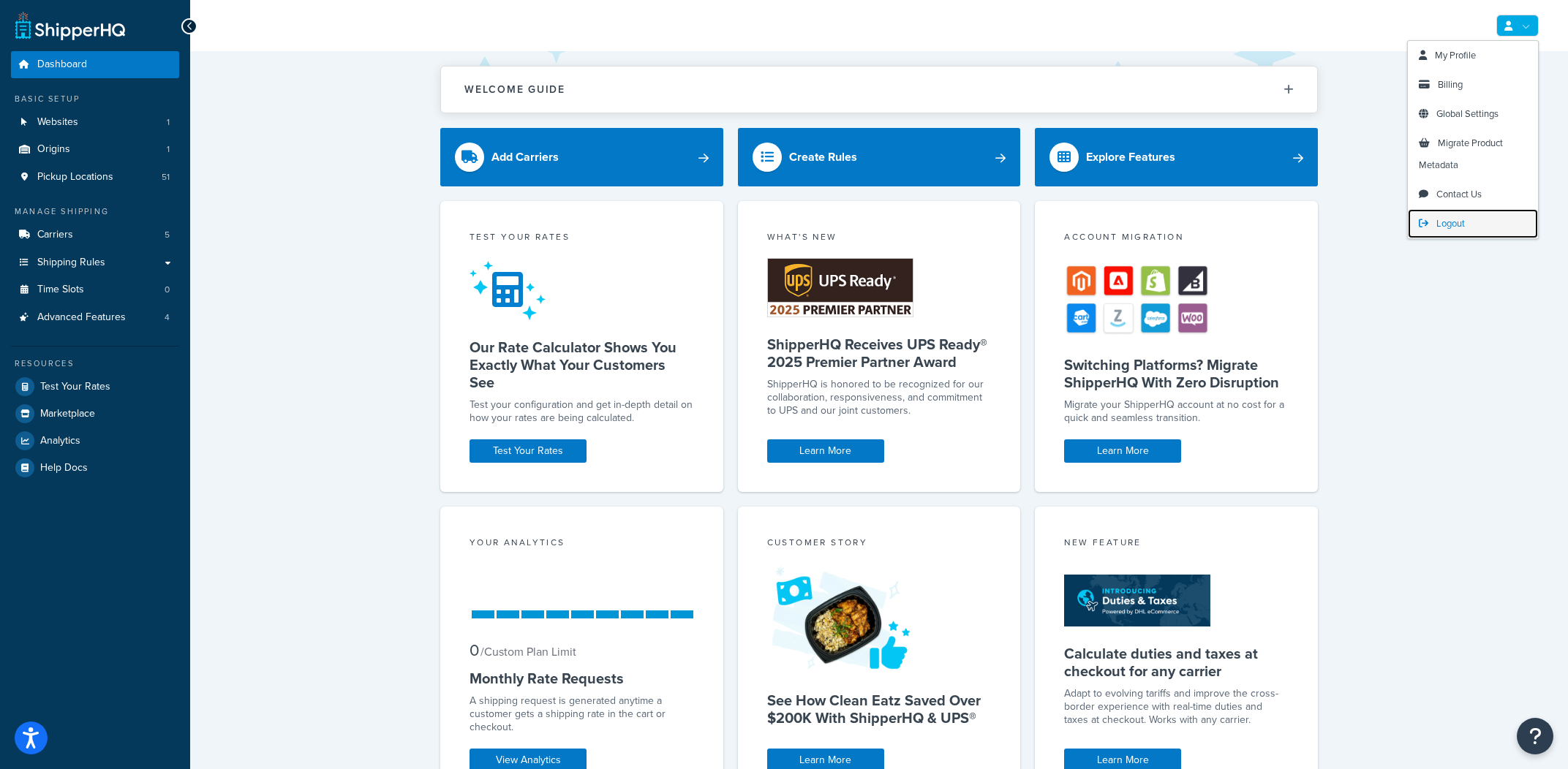
click at [1450, 219] on span "Logout" at bounding box center [1451, 223] width 28 height 14
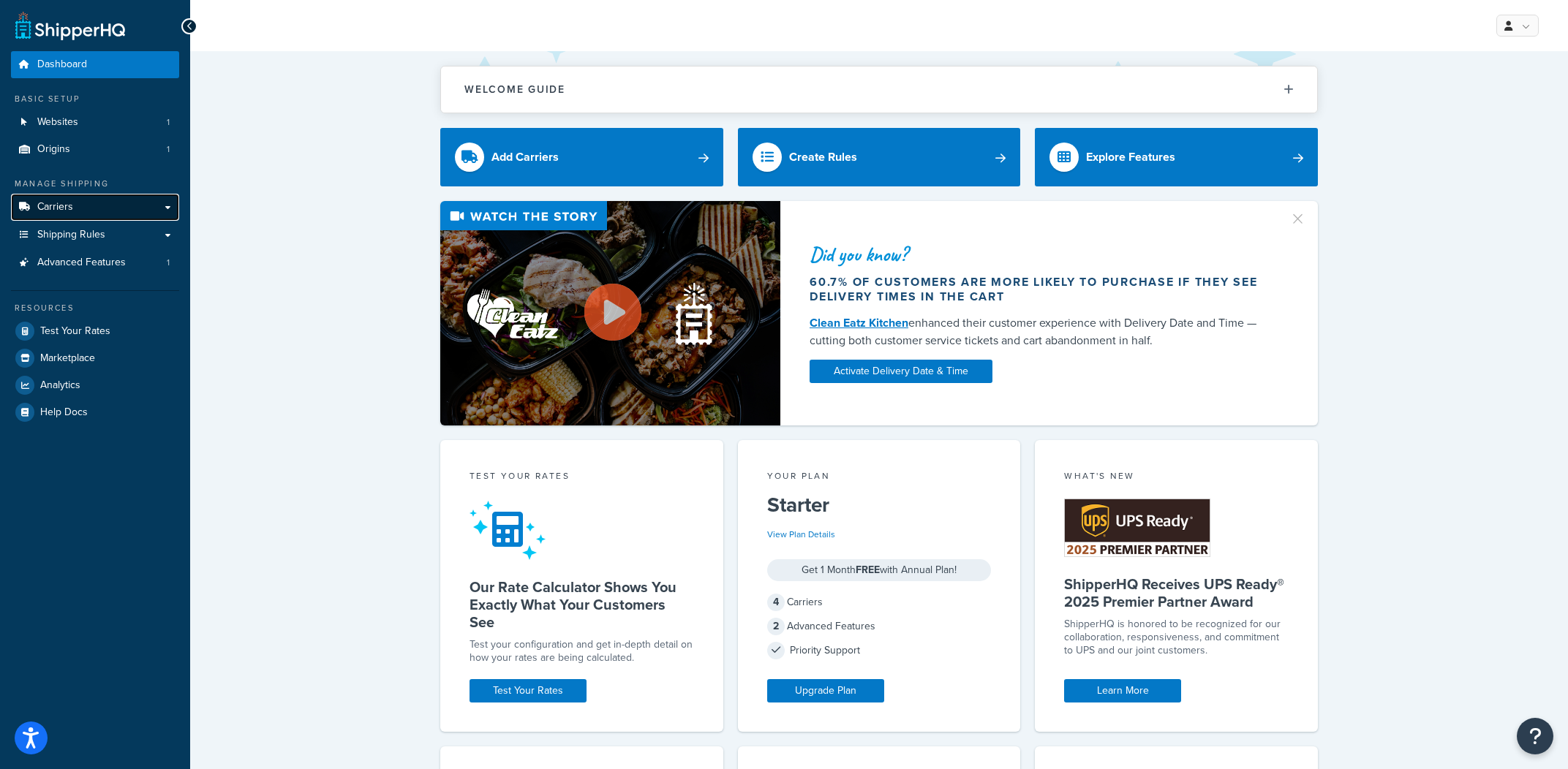
click at [71, 217] on link "Carriers" at bounding box center [95, 207] width 168 height 27
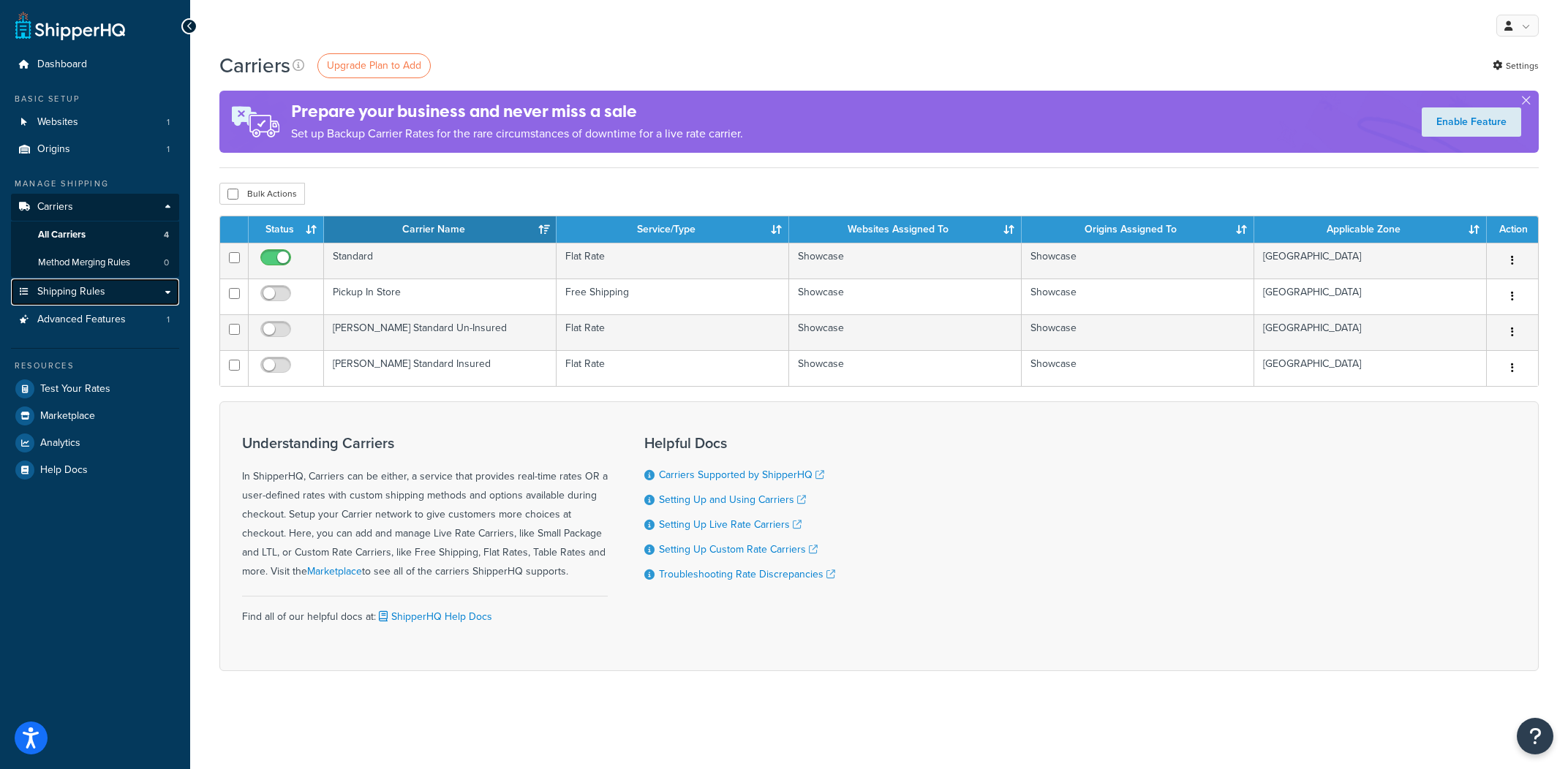
click at [166, 288] on link "Shipping Rules" at bounding box center [95, 291] width 168 height 27
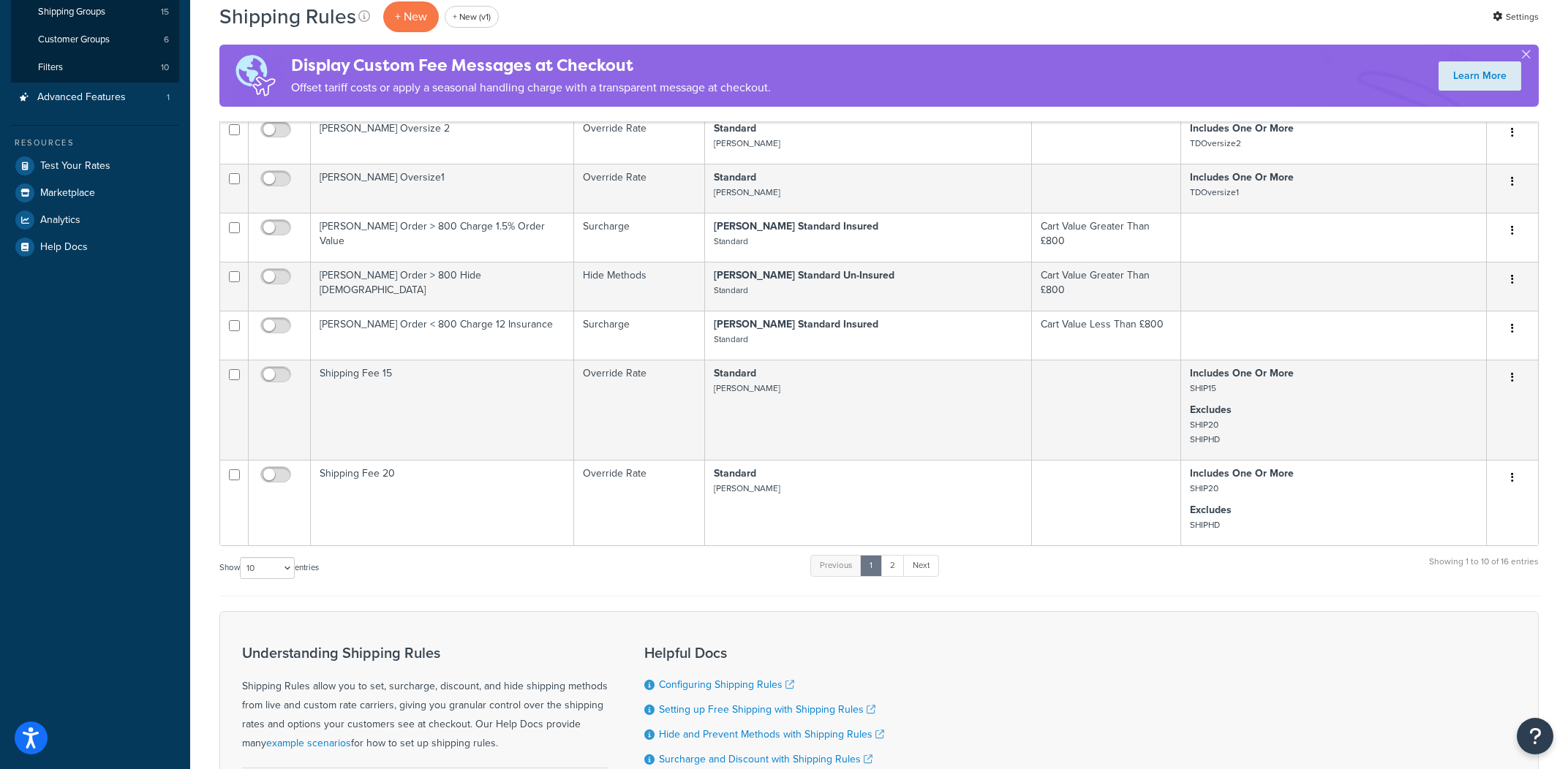
scroll to position [308, 0]
click at [275, 579] on div "Show 10 15 25 50 100 1000 entries" at bounding box center [269, 565] width 99 height 31
select select "1000"
click option "1000" at bounding box center [0, 0] width 0 height 0
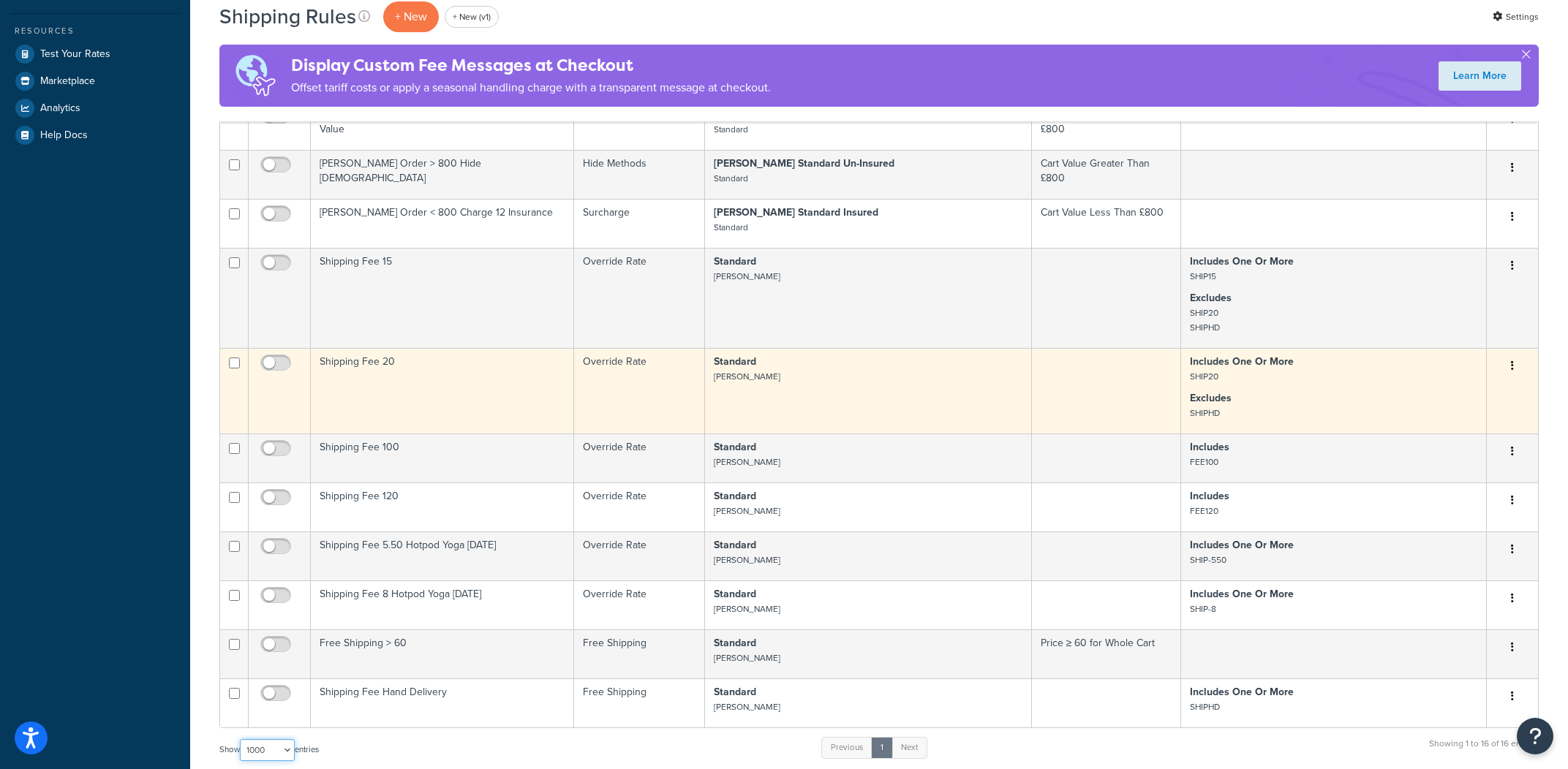
scroll to position [412, 0]
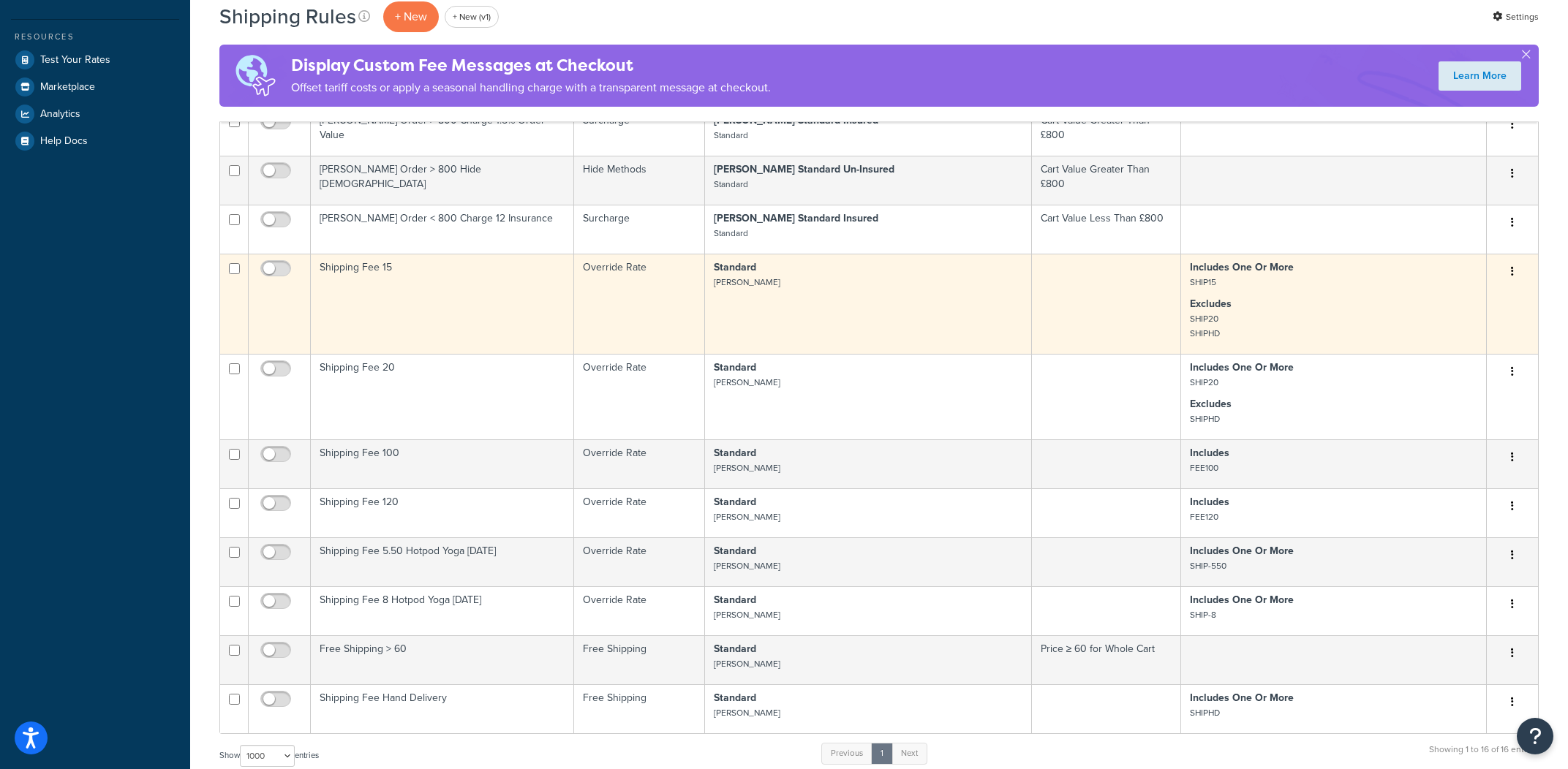
click at [959, 330] on td "Standard [PERSON_NAME]" at bounding box center [869, 303] width 327 height 100
